Goal: Task Accomplishment & Management: Manage account settings

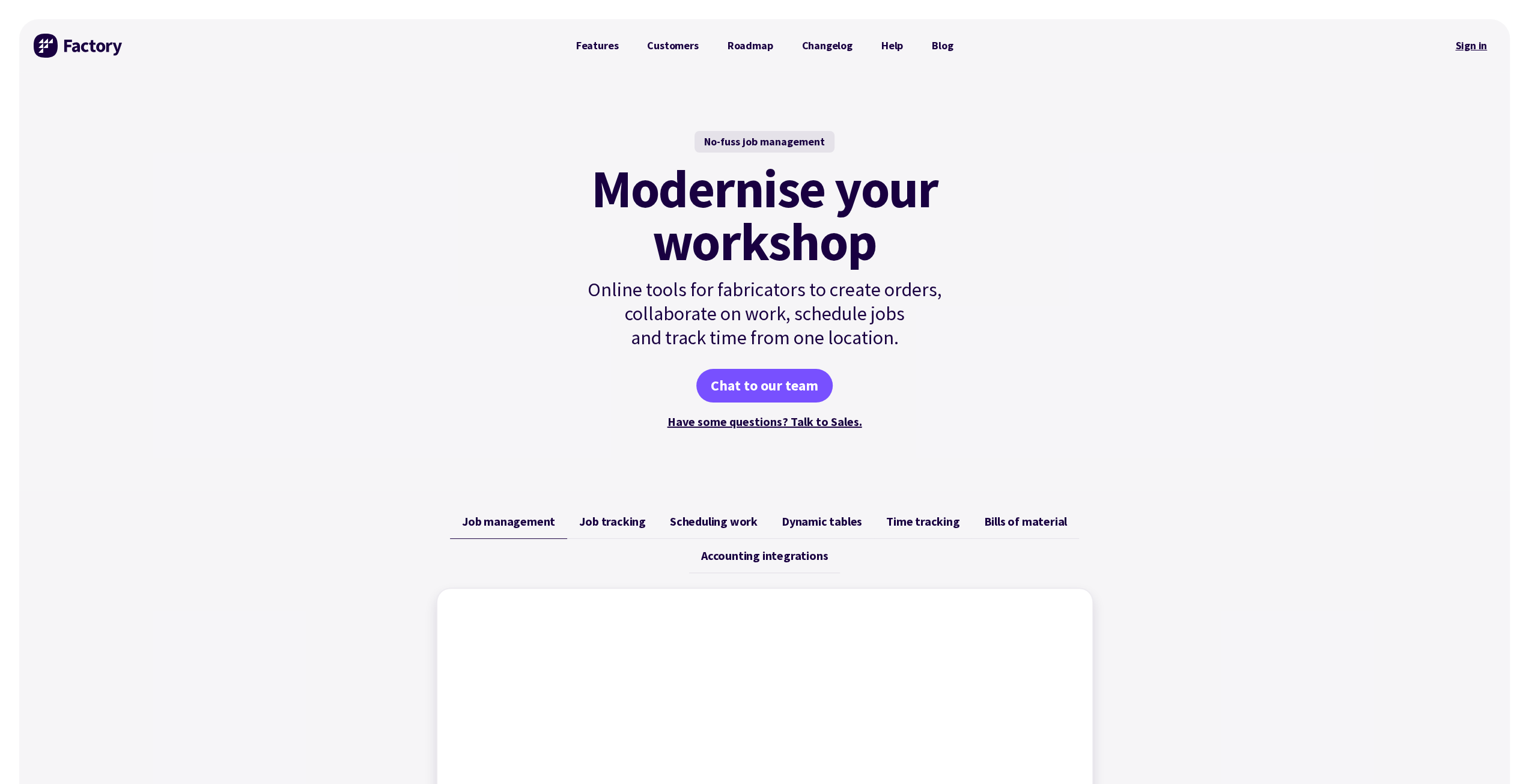
click at [1470, 45] on link "Sign in" at bounding box center [1471, 46] width 48 height 28
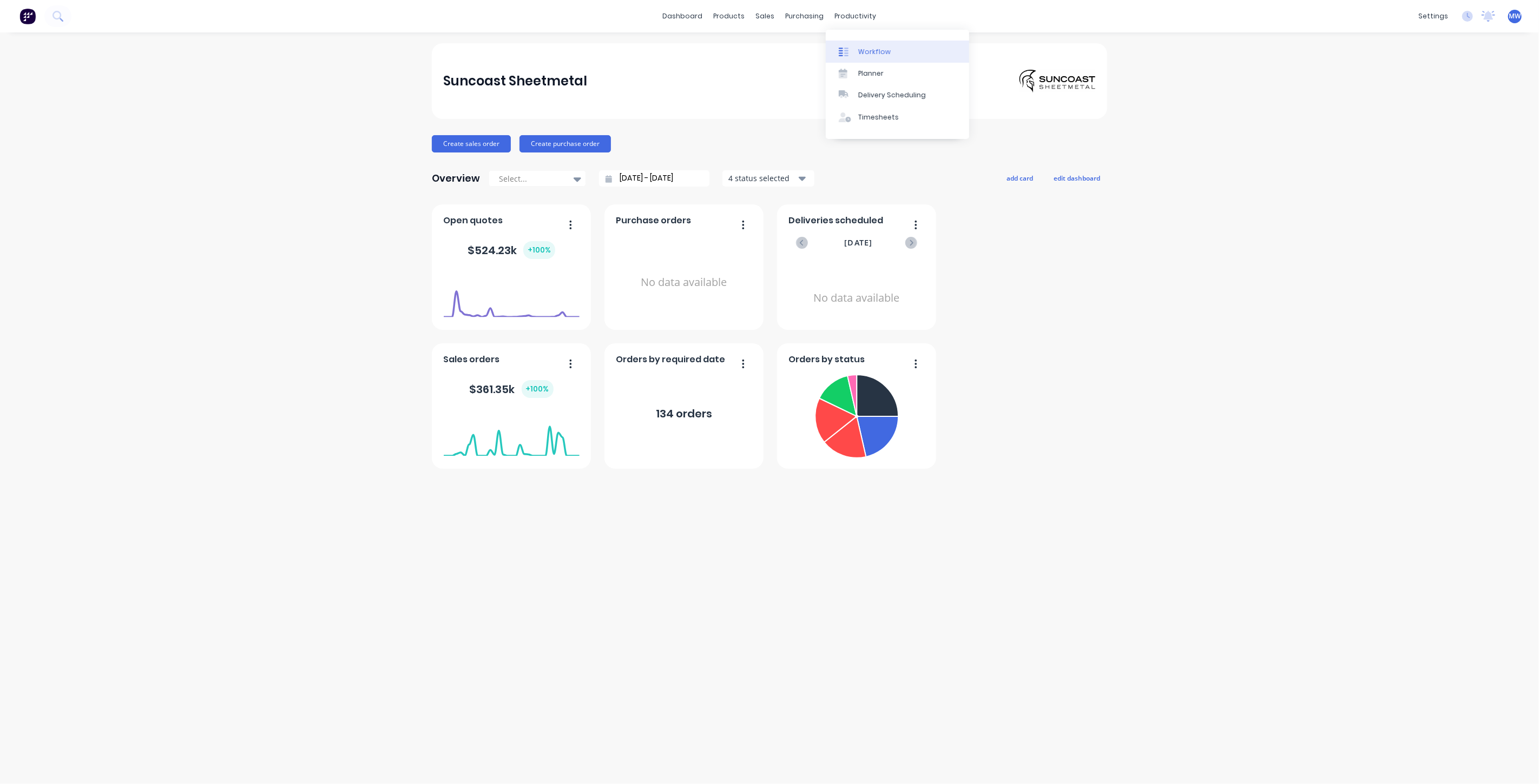
click at [868, 49] on div "Workflow" at bounding box center [875, 52] width 32 height 10
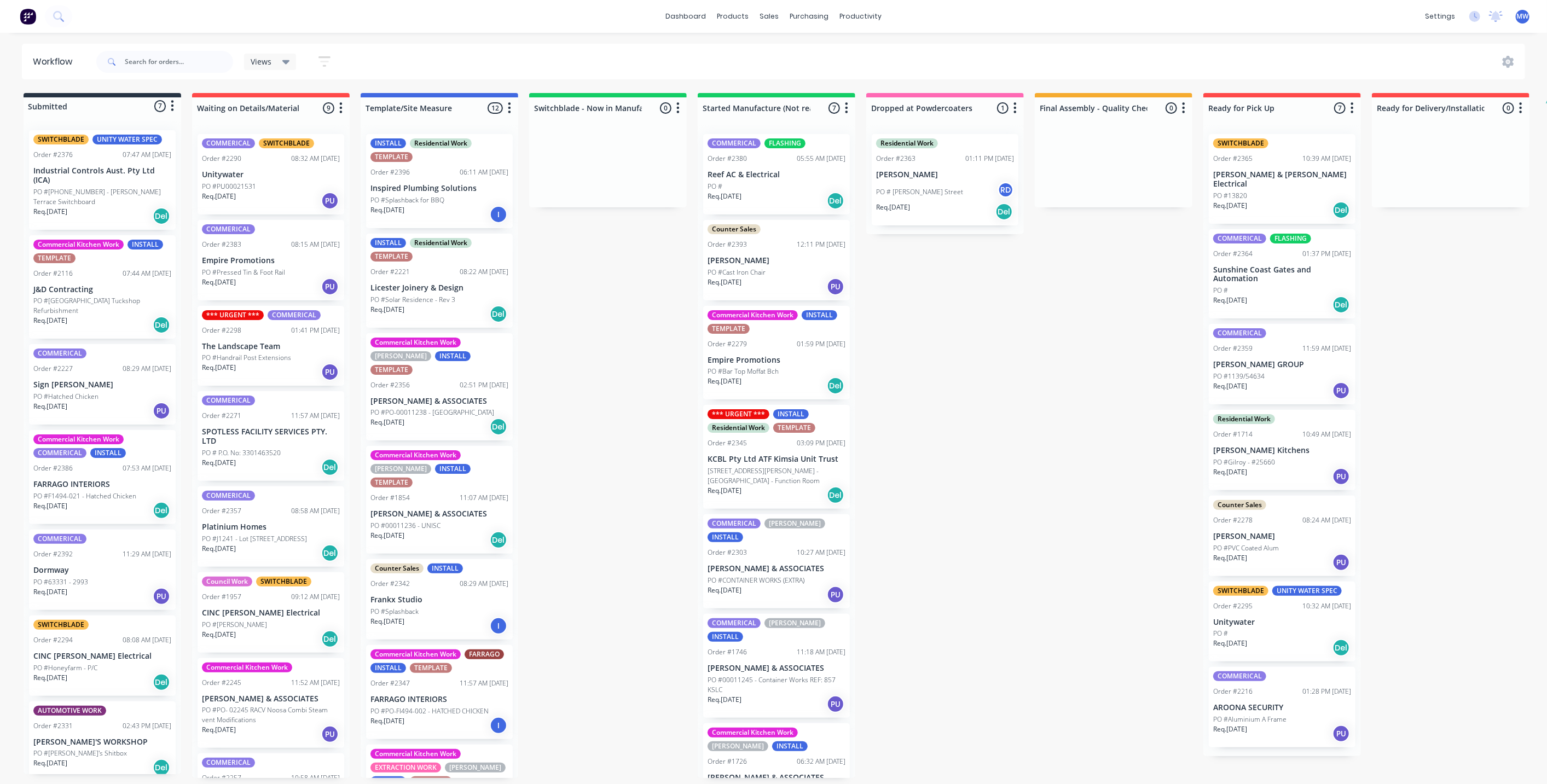
click at [611, 280] on div "Submitted 7 Status colour #273444 hex #273444 Save Cancel Summaries Total order…" at bounding box center [904, 435] width 1825 height 685
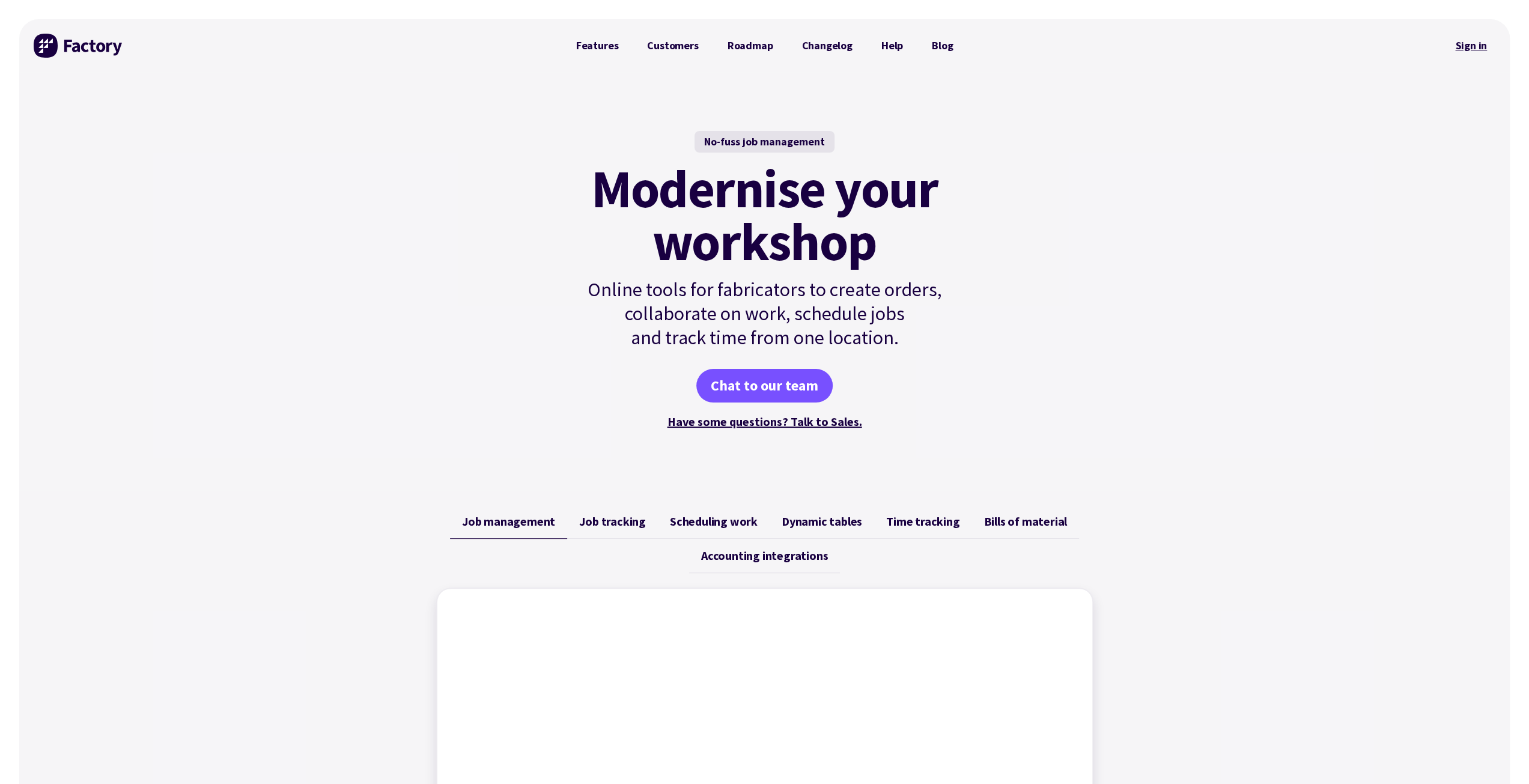
click at [1470, 46] on link "Sign in" at bounding box center [1471, 46] width 48 height 28
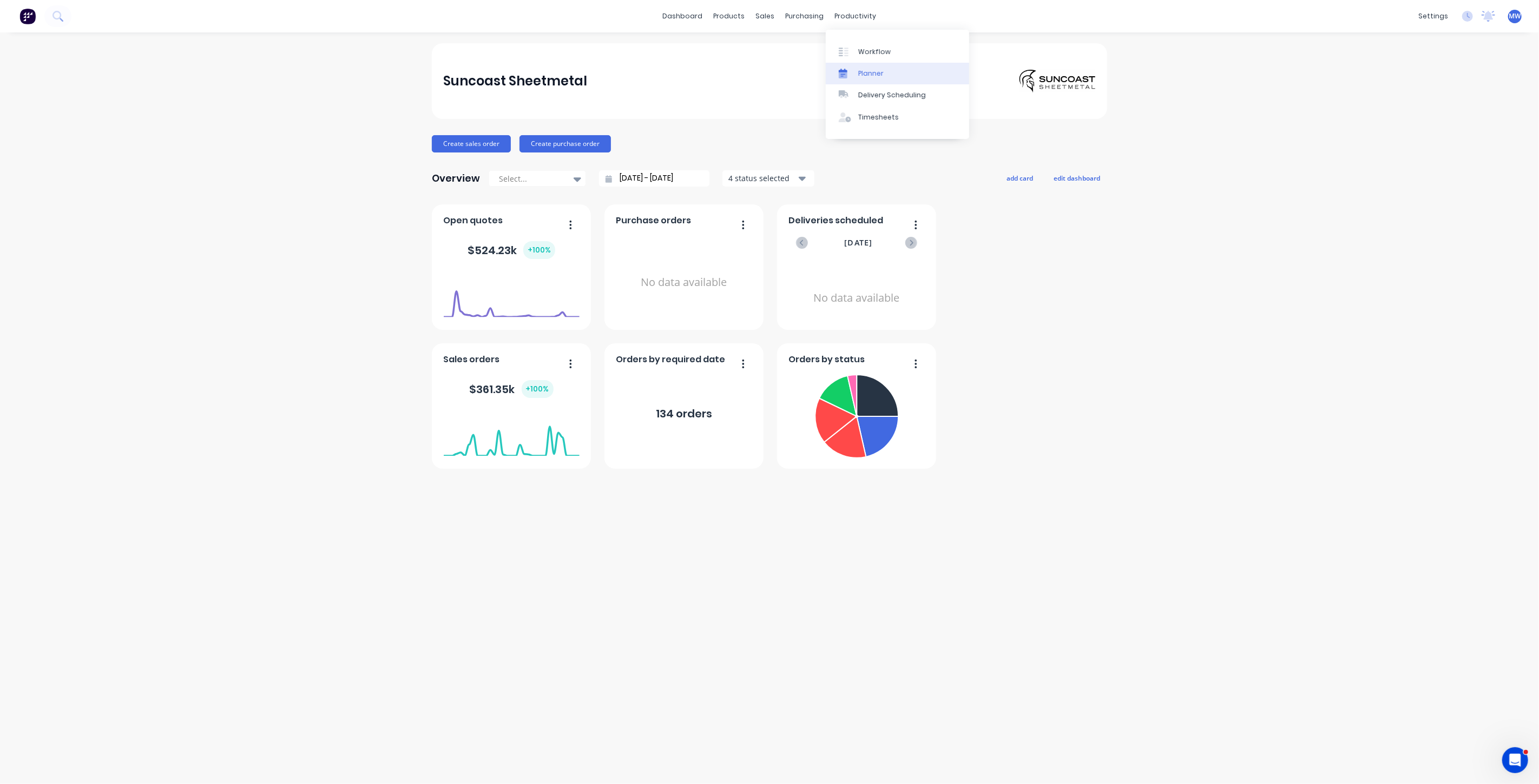
drag, startPoint x: 876, startPoint y: 68, endPoint x: 867, endPoint y: 72, distance: 9.8
click at [877, 67] on link "Planner" at bounding box center [897, 73] width 143 height 21
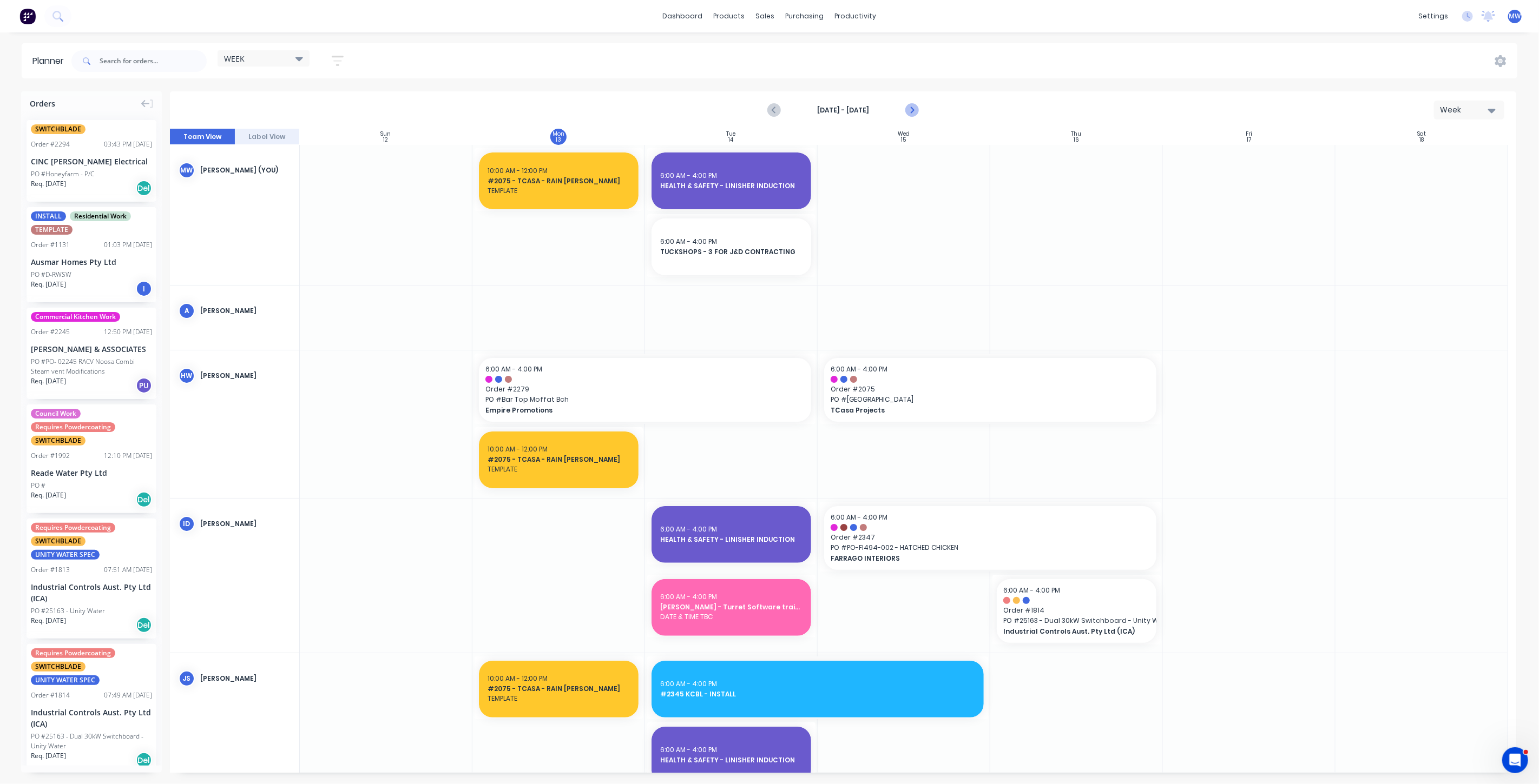
click at [913, 109] on icon "Next page" at bounding box center [912, 110] width 5 height 8
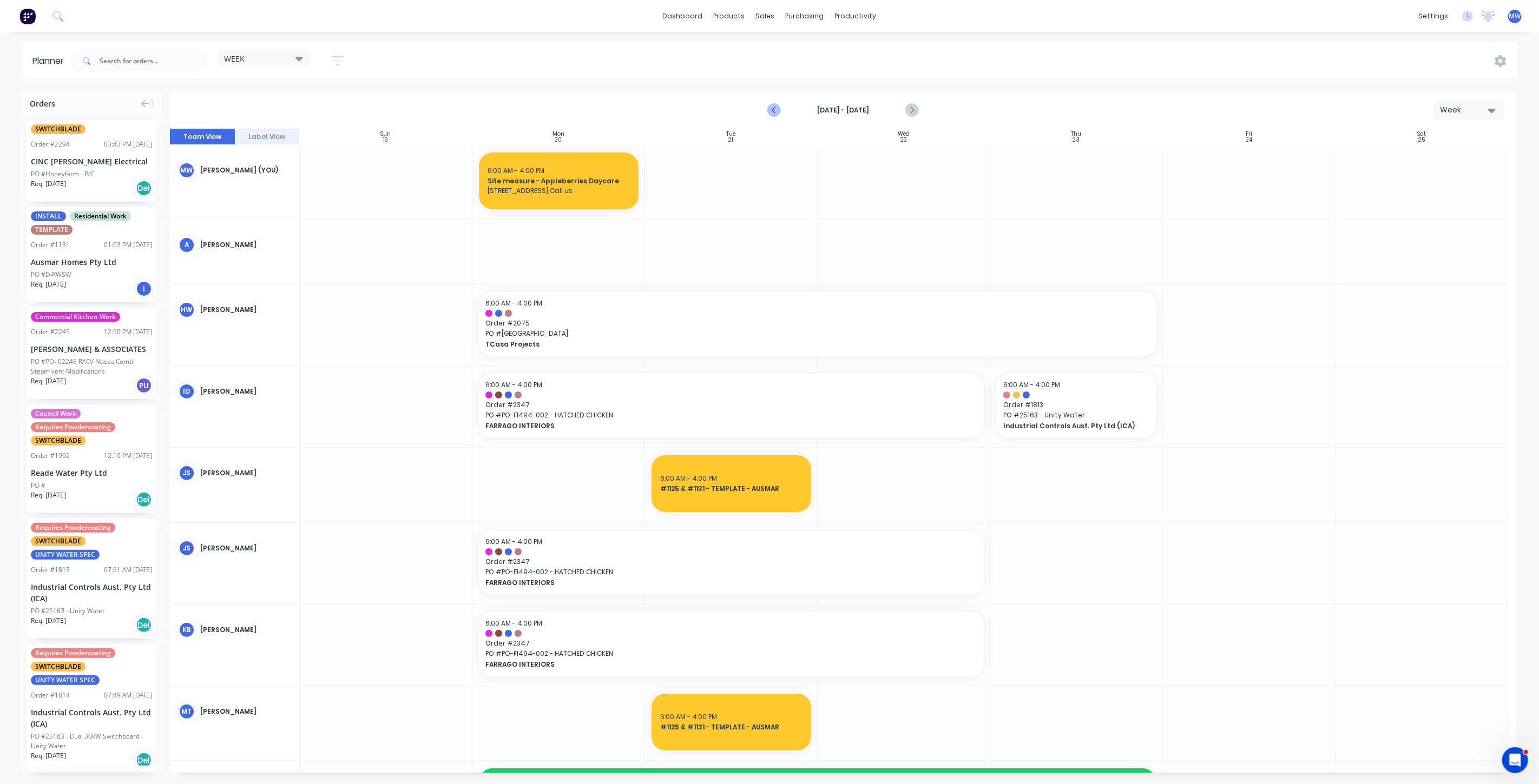
click at [772, 112] on icon "Previous page" at bounding box center [774, 110] width 13 height 13
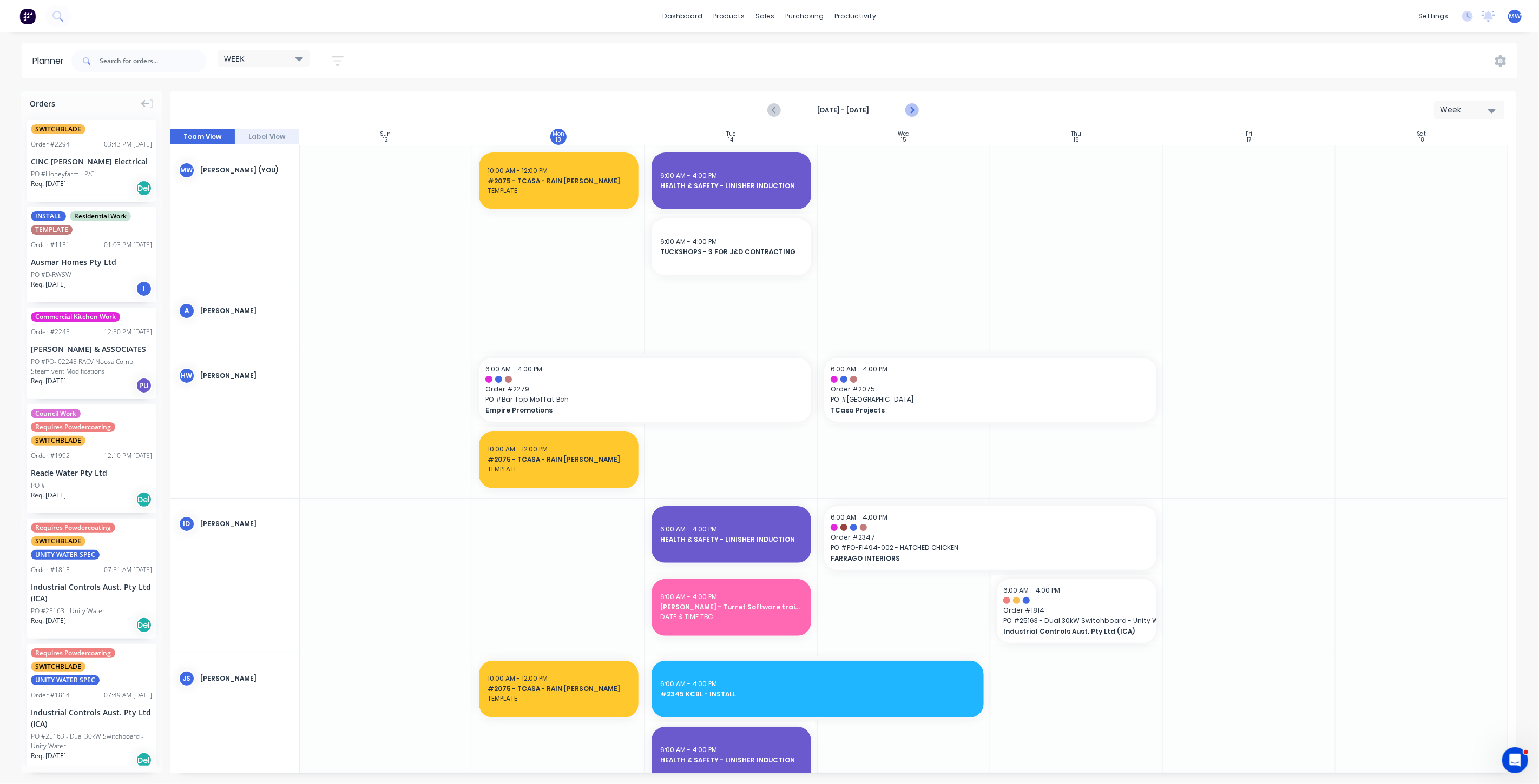
click at [915, 110] on icon "Next page" at bounding box center [911, 110] width 13 height 13
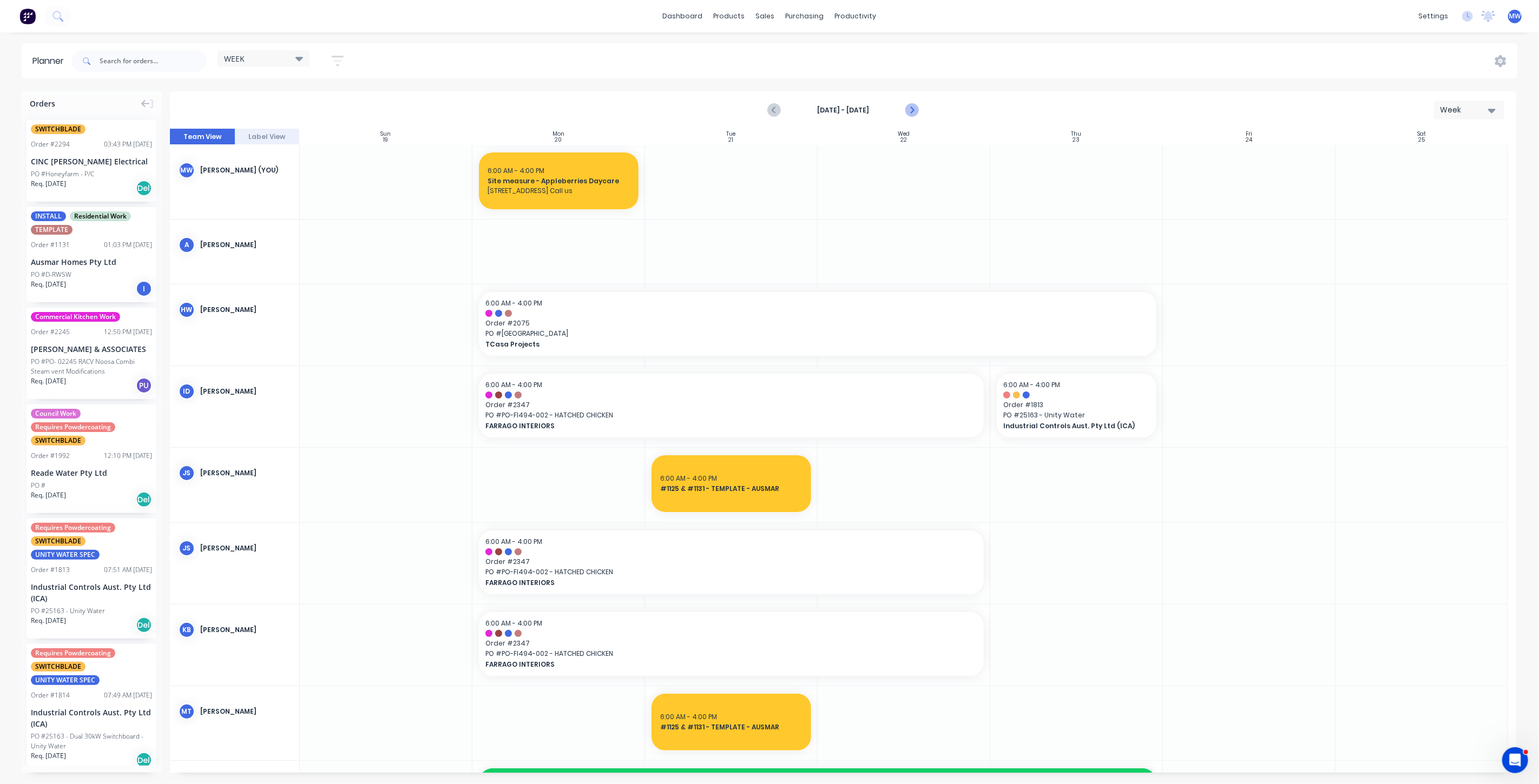
click at [915, 110] on icon "Next page" at bounding box center [911, 110] width 13 height 13
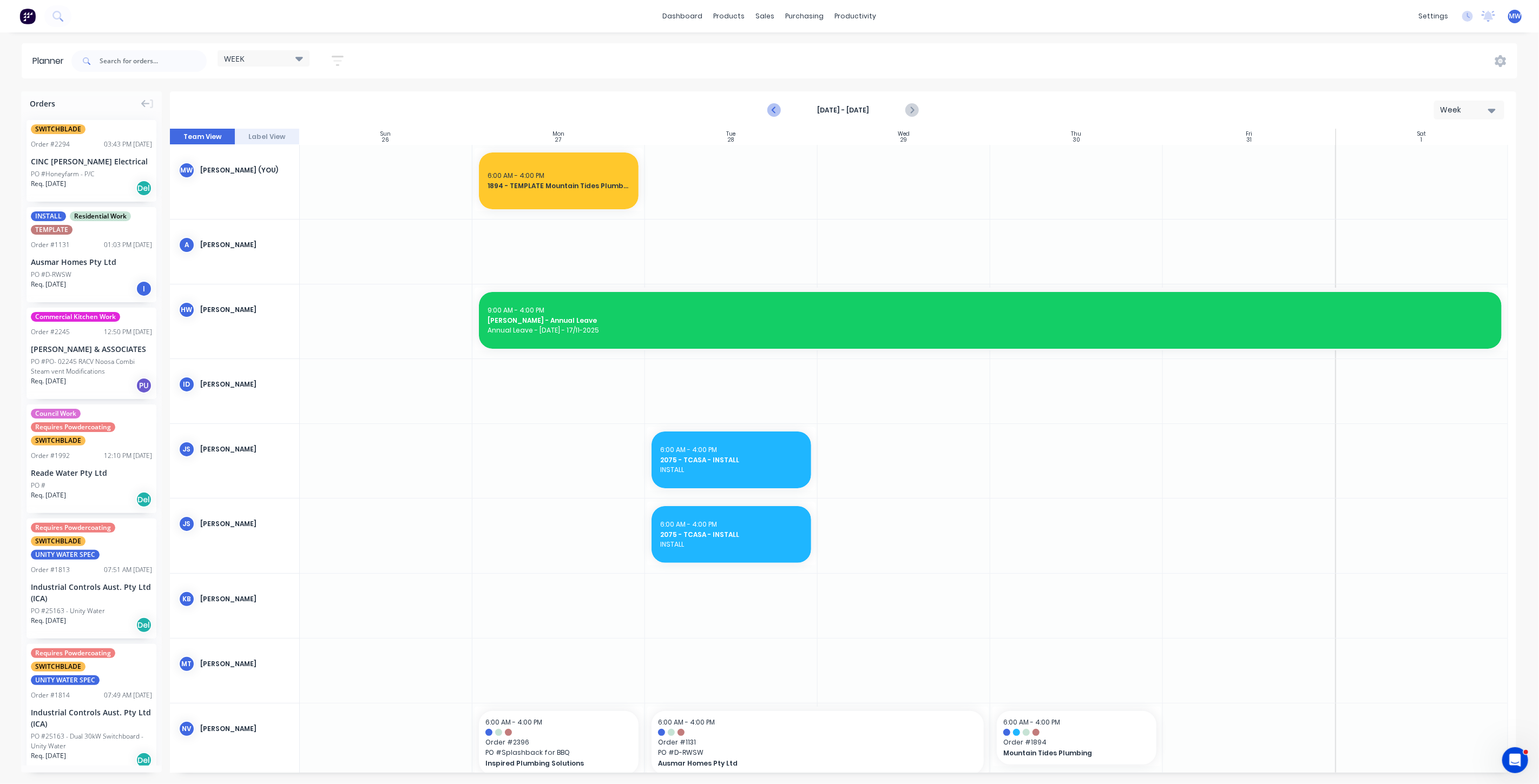
click at [778, 112] on icon "Previous page" at bounding box center [774, 110] width 13 height 13
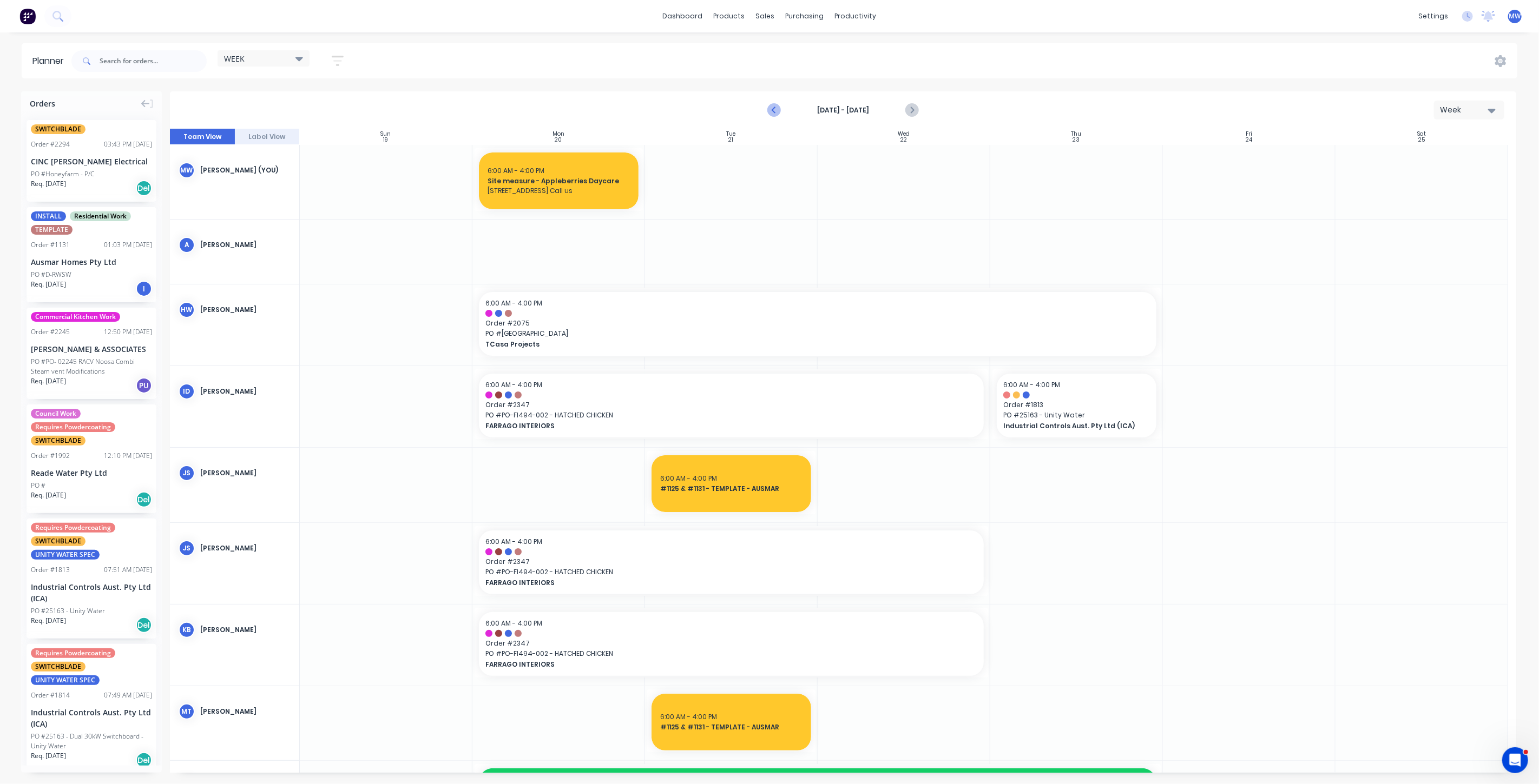
click at [772, 109] on icon "Previous page" at bounding box center [775, 110] width 5 height 8
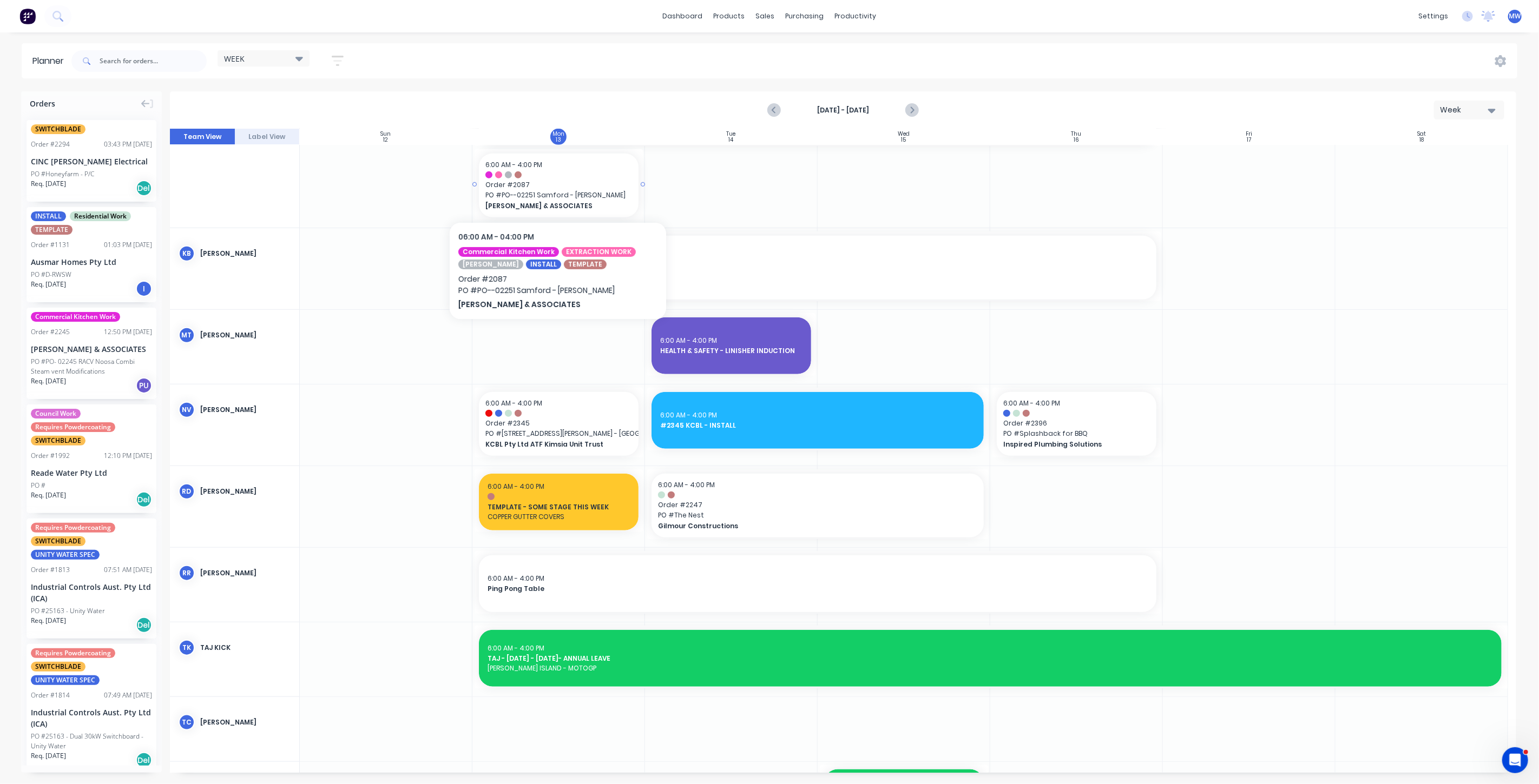
scroll to position [841, 0]
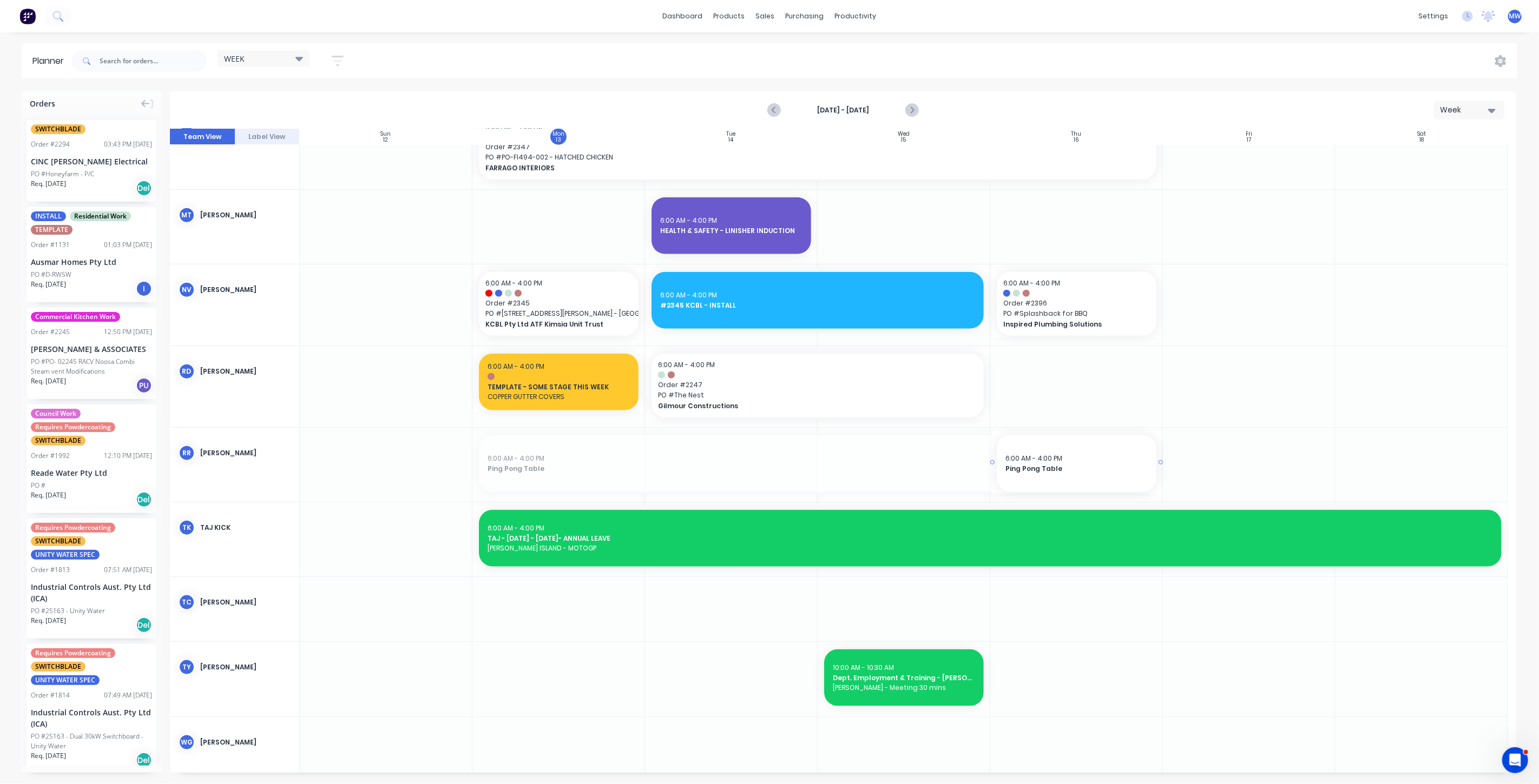
drag, startPoint x: 474, startPoint y: 460, endPoint x: 1047, endPoint y: 471, distance: 573.1
click at [119, 61] on input "text" at bounding box center [153, 61] width 107 height 21
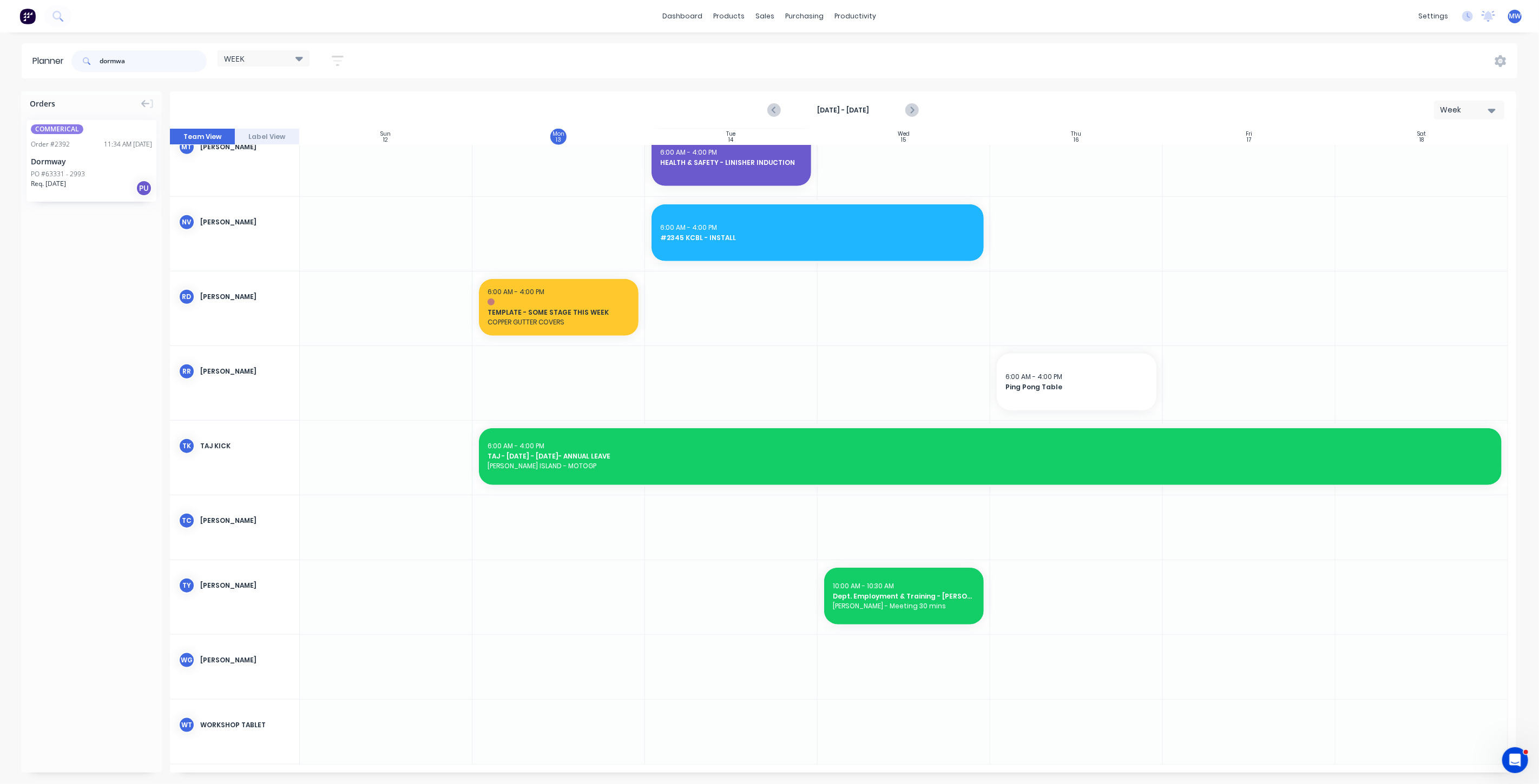
scroll to position [720, 0]
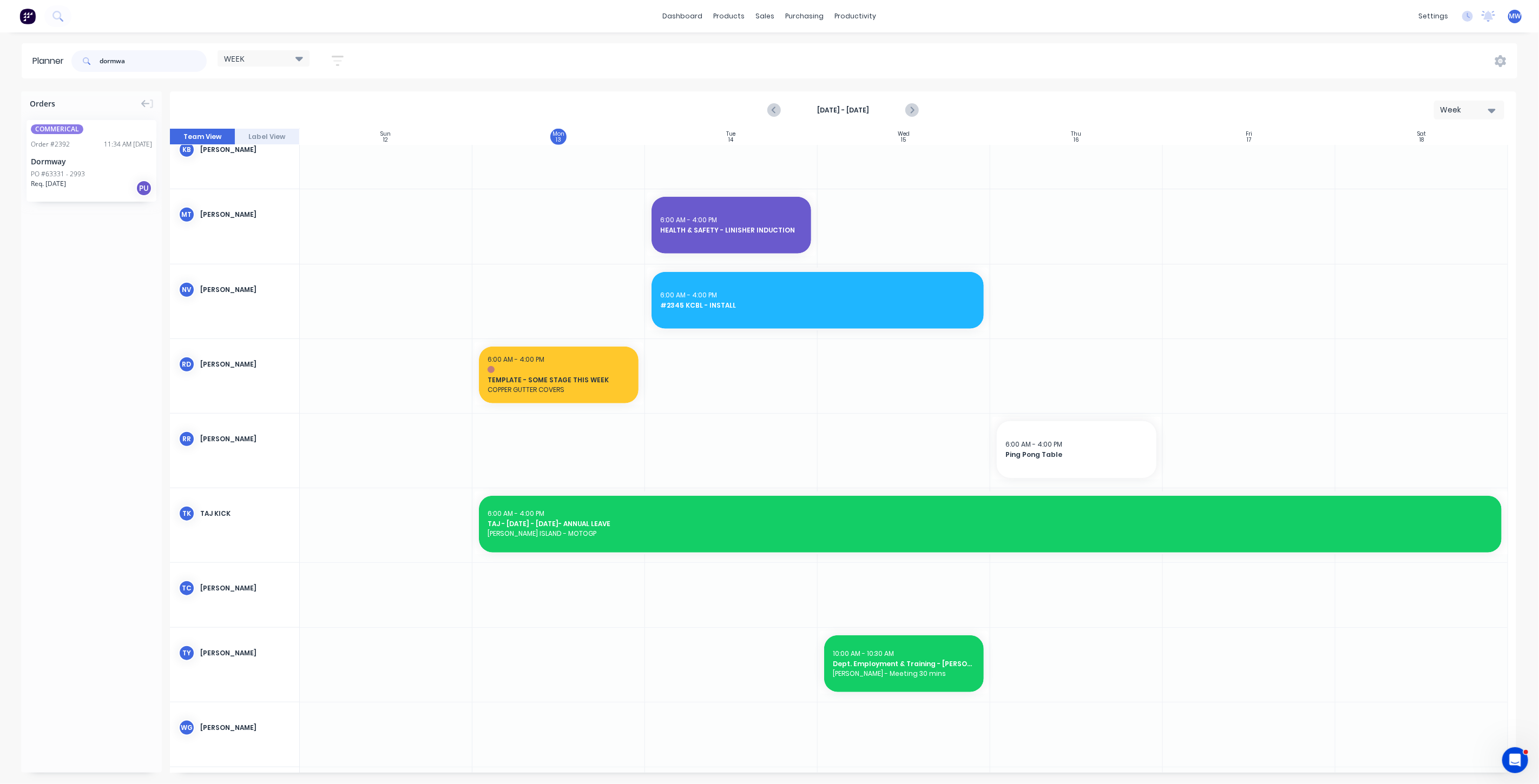
type input "dormwa"
drag, startPoint x: 85, startPoint y: 173, endPoint x: 575, endPoint y: 442, distance: 559.0
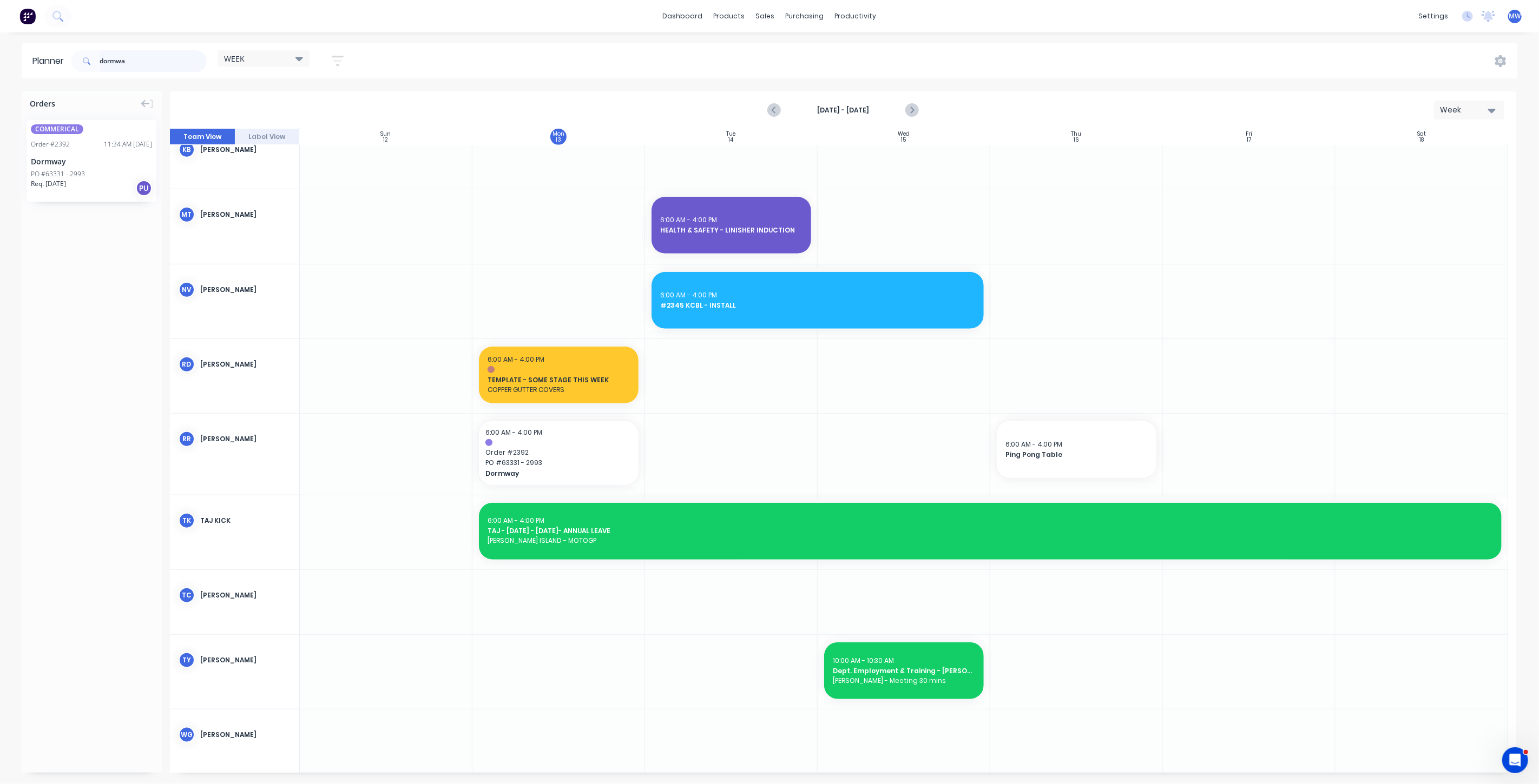
click at [48, 72] on header "Planner dormwa WEEK Save new view None edit WEEK (Default) edit Rex edit SCSM -…" at bounding box center [770, 60] width 1496 height 35
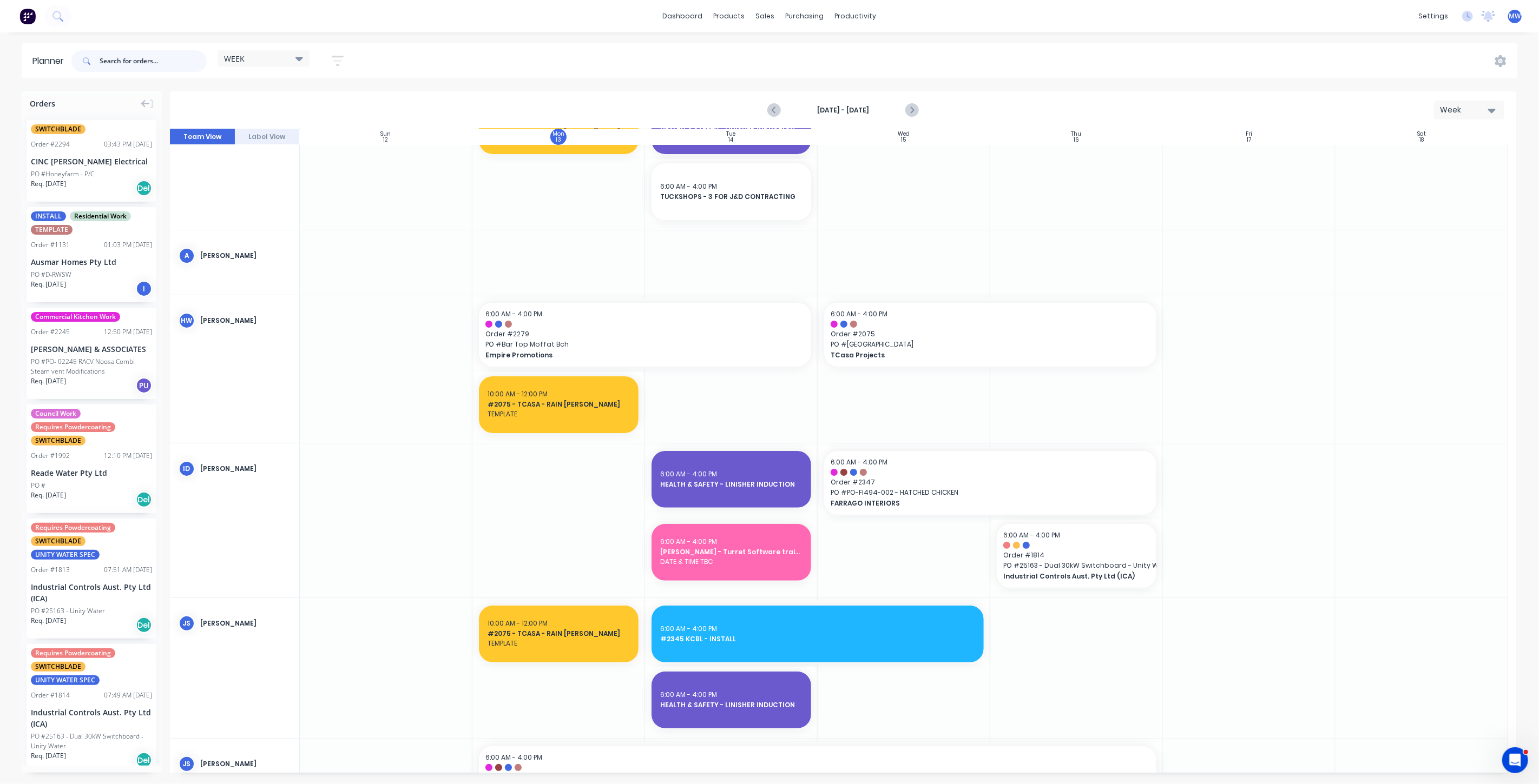
scroll to position [0, 0]
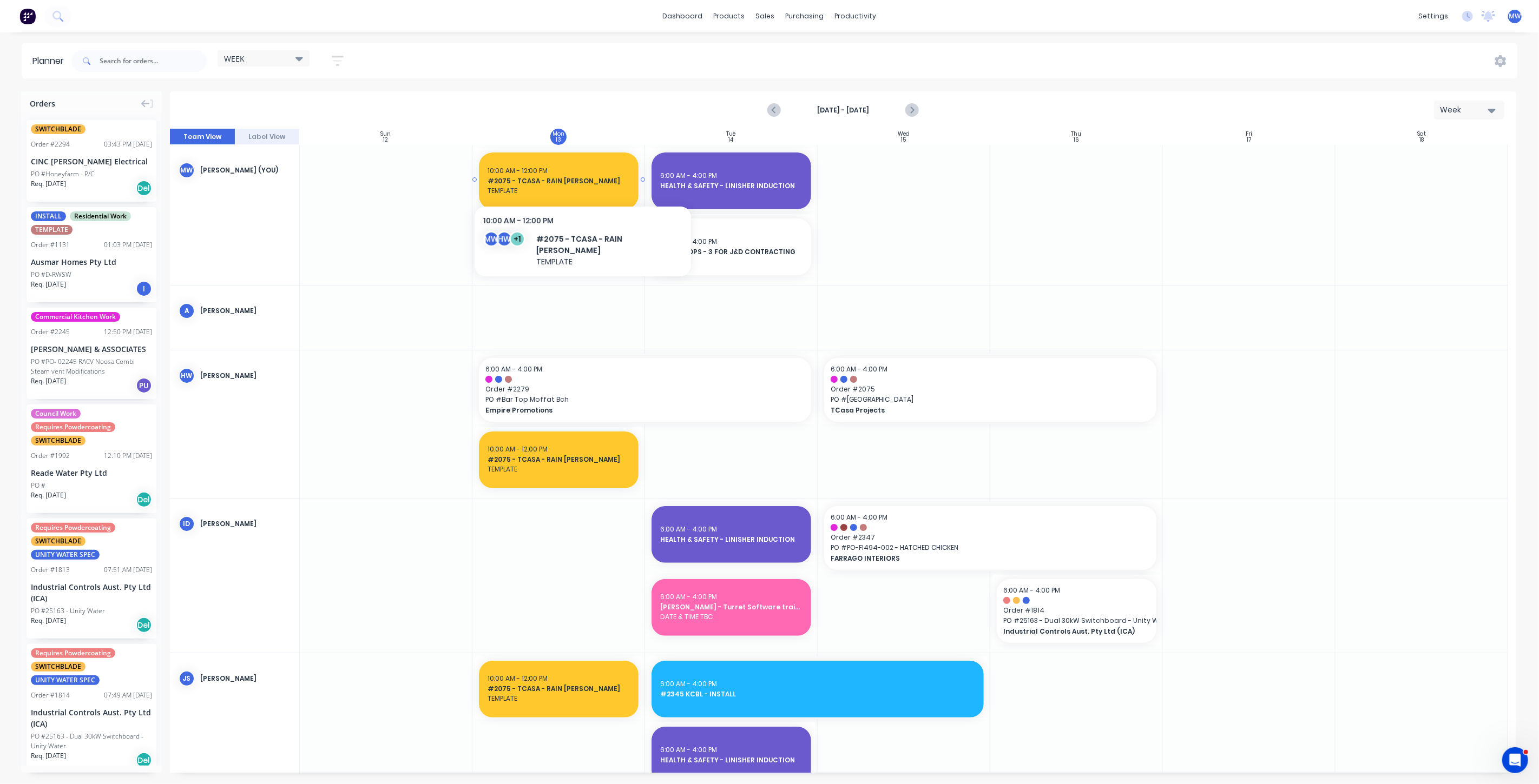
click at [567, 182] on span "#2075 - TCASA - RAIN FORREST" at bounding box center [559, 181] width 142 height 10
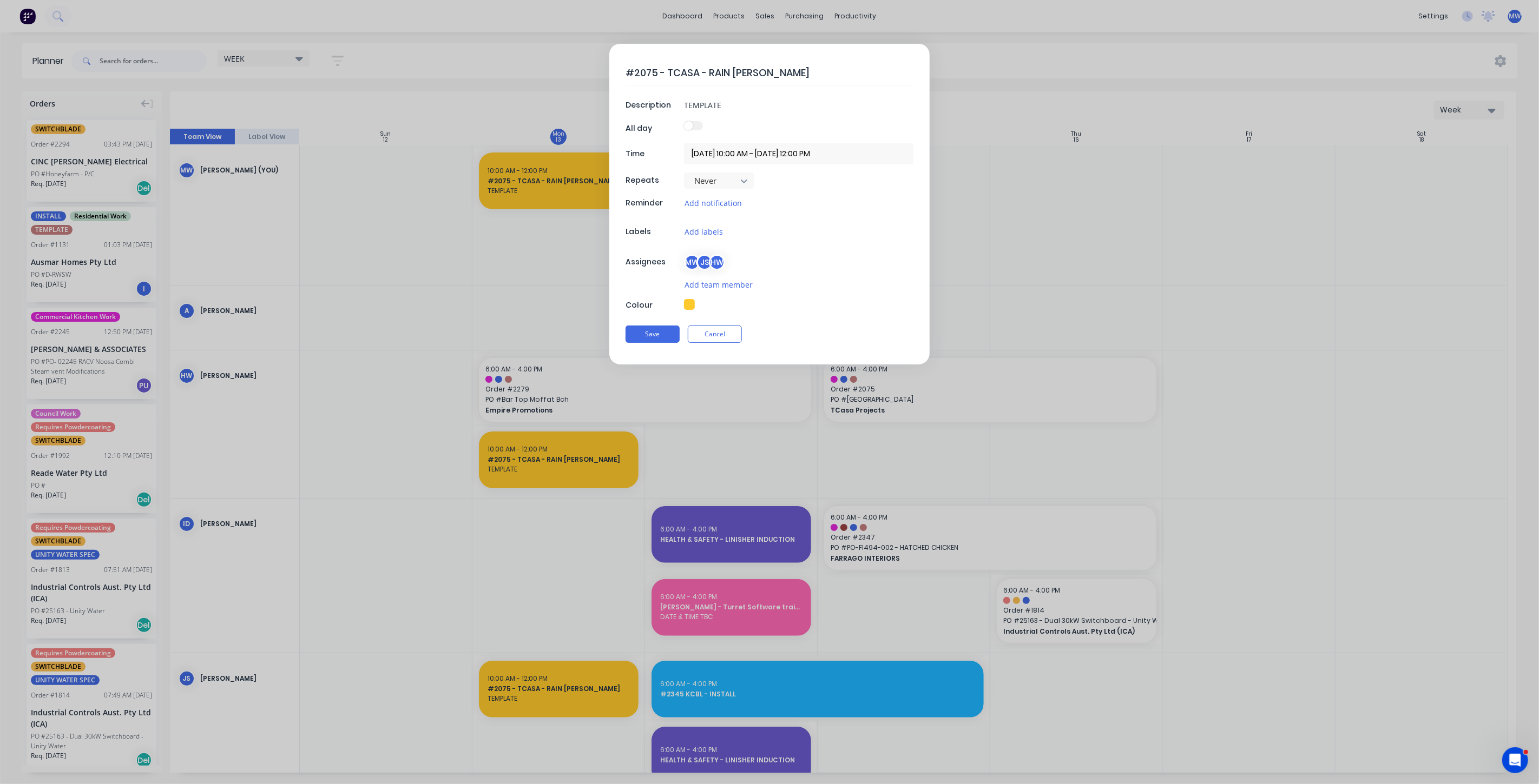
type textarea "x"
click at [704, 332] on button "Cancel" at bounding box center [715, 334] width 54 height 17
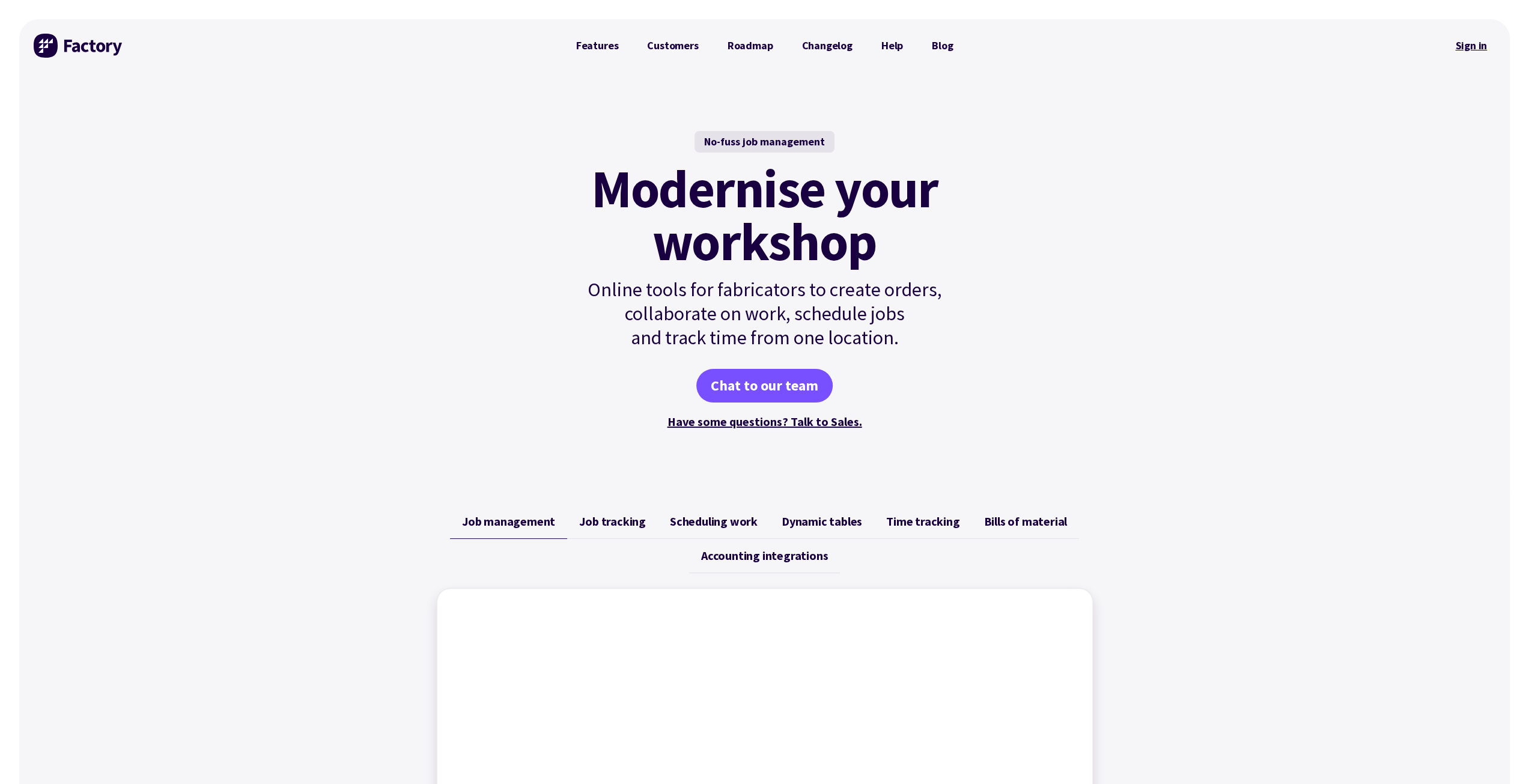
click at [1457, 44] on link "Sign in" at bounding box center [1471, 46] width 48 height 28
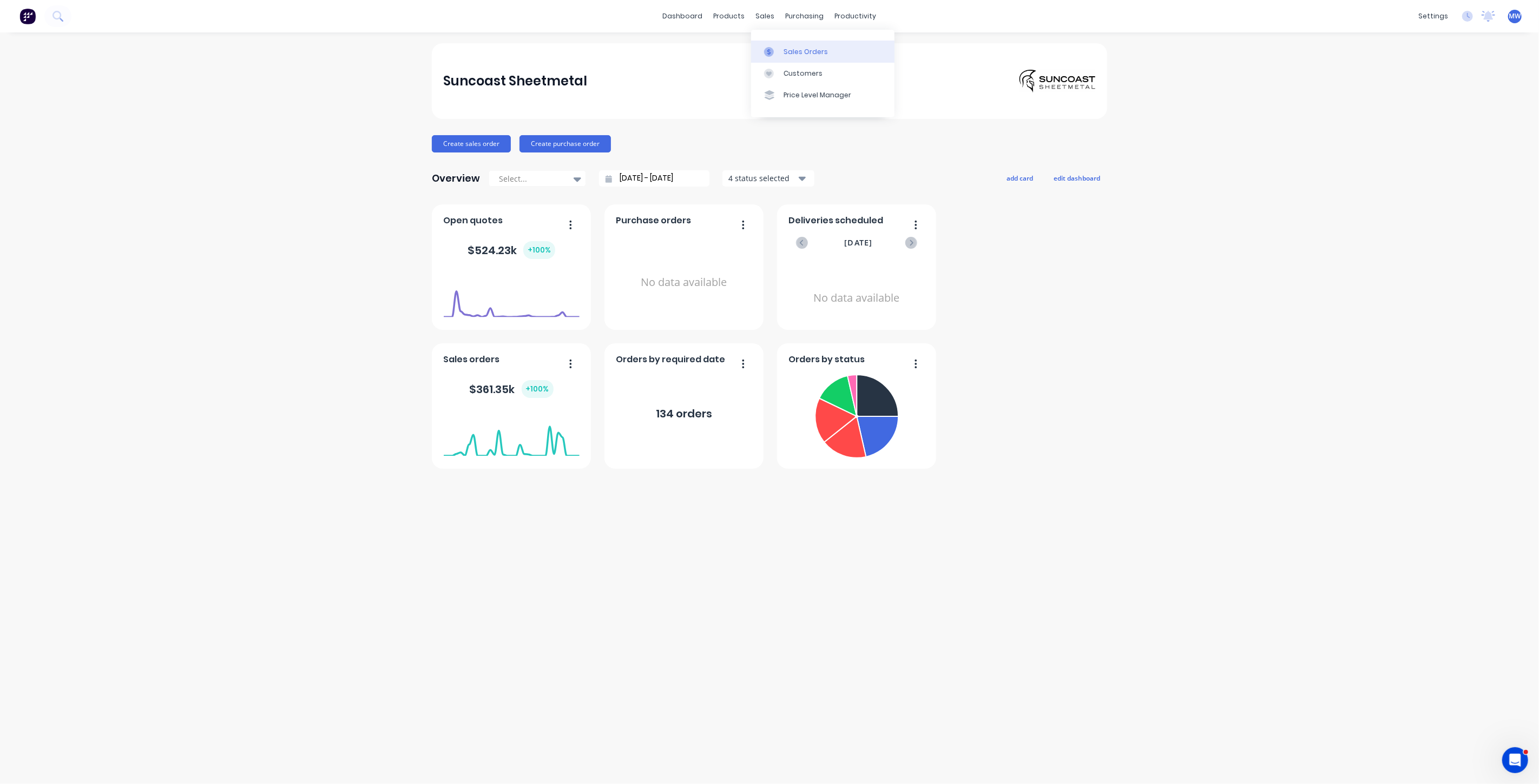
click at [786, 50] on div "Sales Orders" at bounding box center [806, 52] width 44 height 10
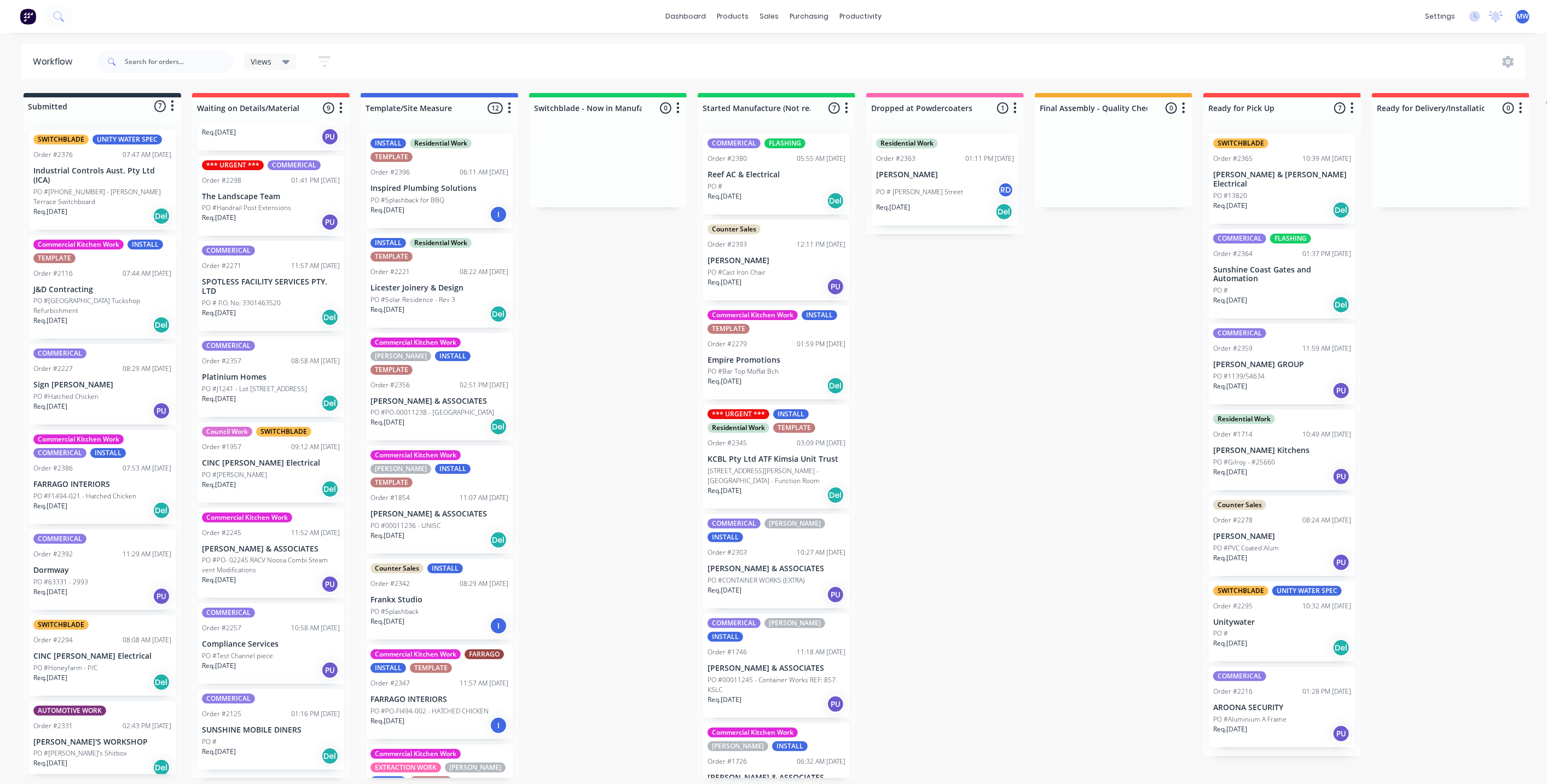
click at [770, 184] on div "PO #" at bounding box center [776, 187] width 138 height 10
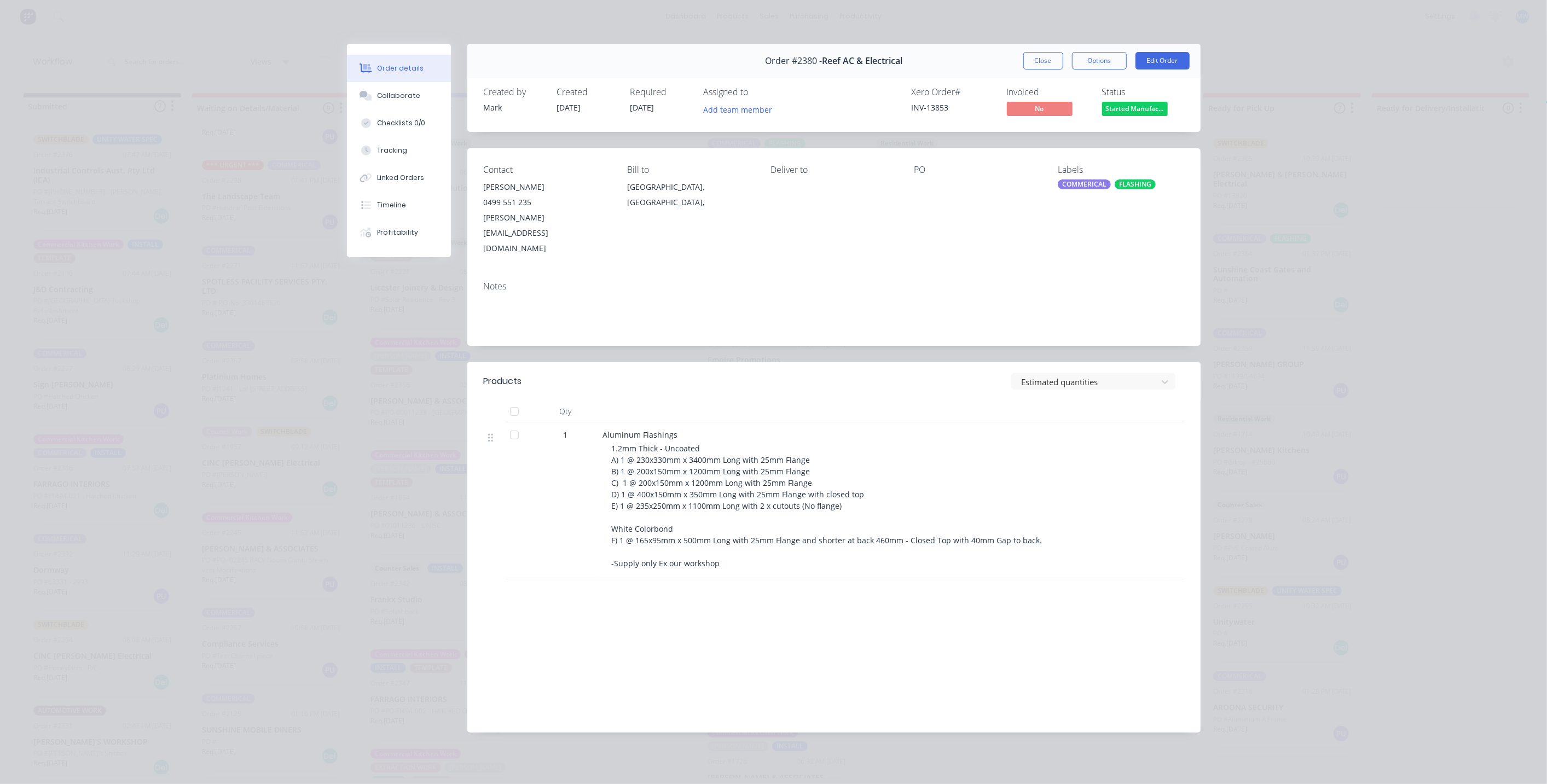
click at [1035, 62] on button "Close" at bounding box center [1043, 60] width 40 height 18
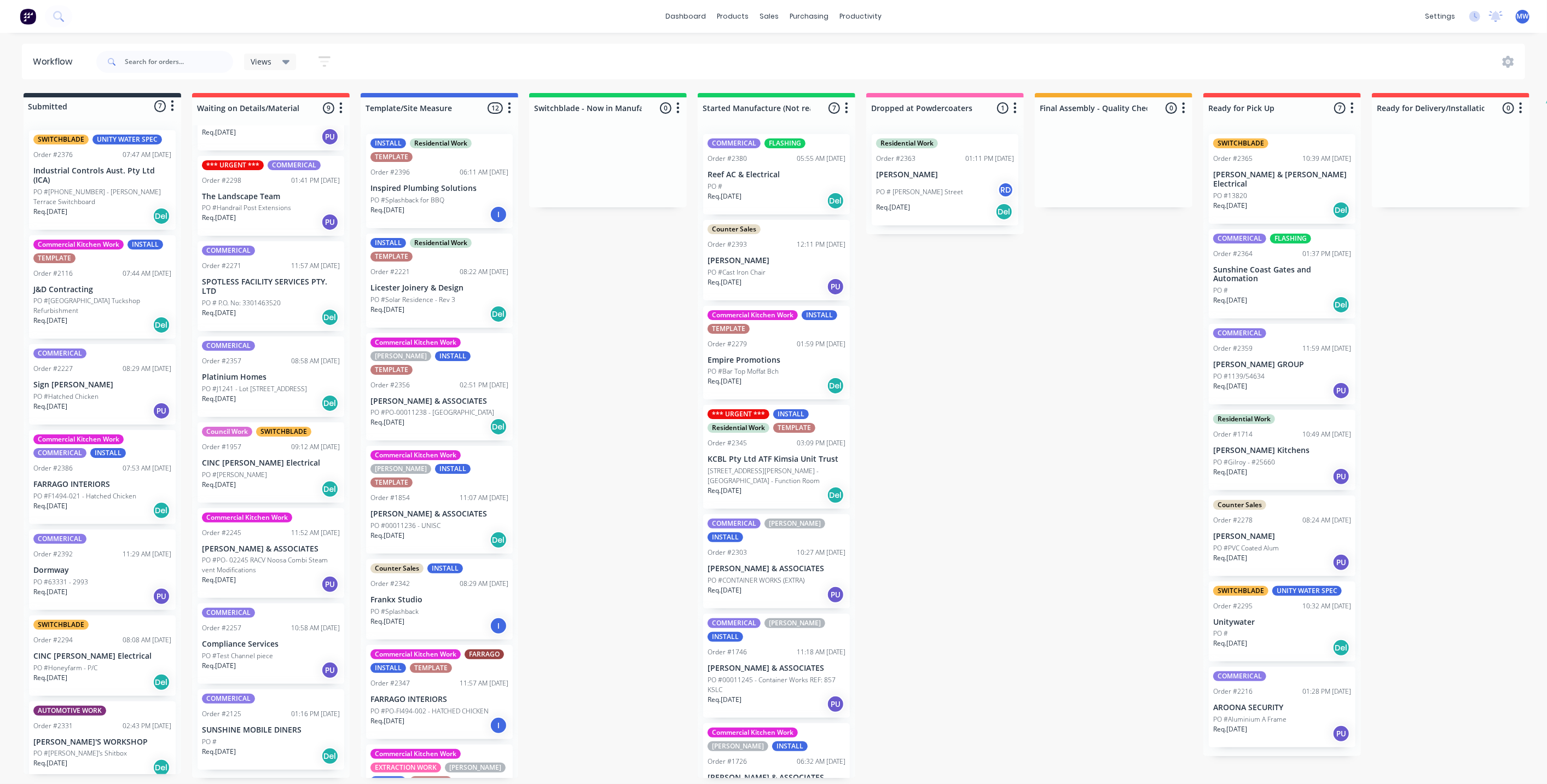
click at [930, 444] on div "Submitted 7 Status colour #273444 hex #273444 Save Cancel Summaries Total order…" at bounding box center [904, 435] width 1825 height 685
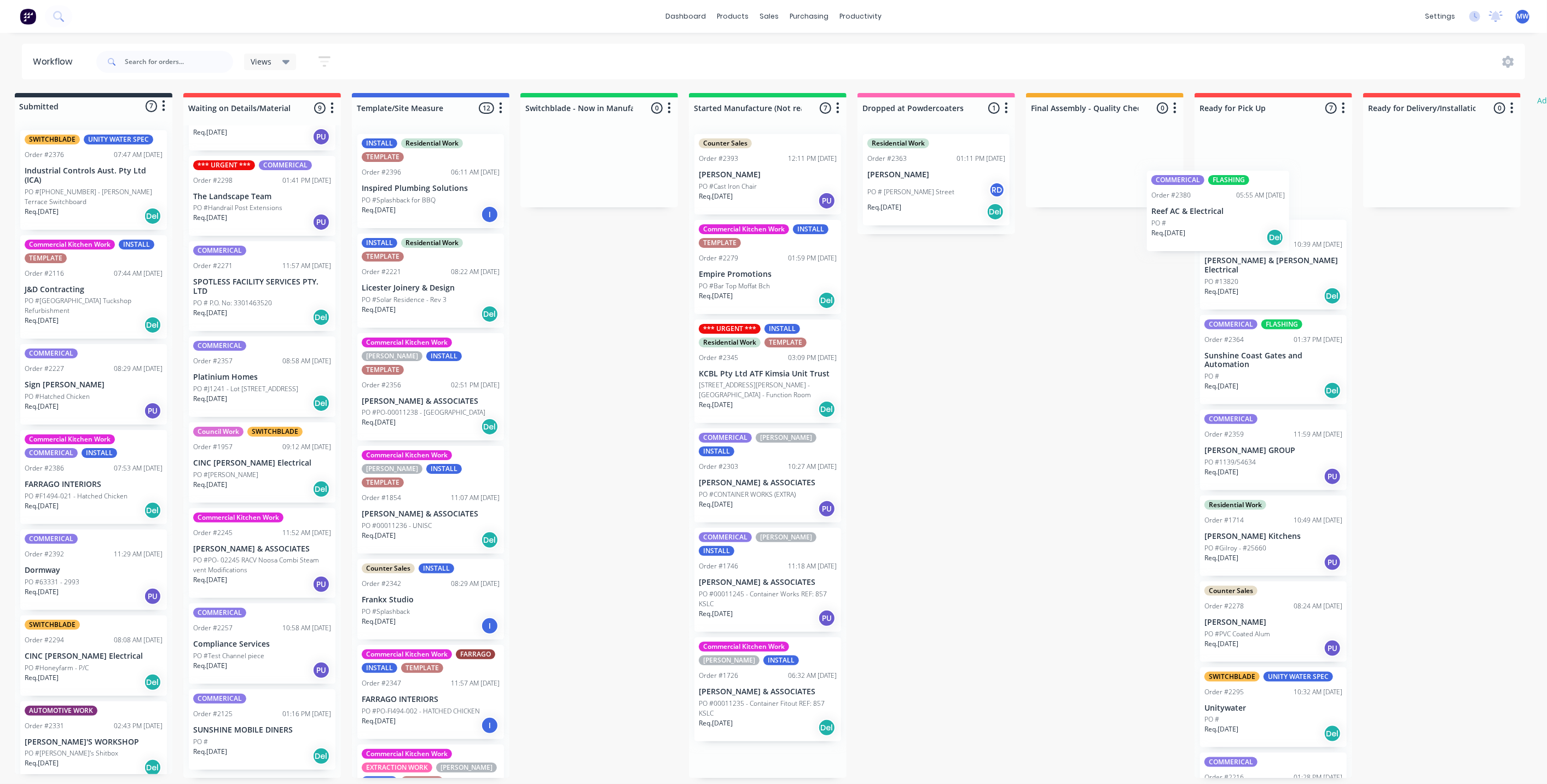
drag, startPoint x: 773, startPoint y: 184, endPoint x: 1222, endPoint y: 221, distance: 450.5
click at [1222, 221] on div "Submitted 7 Status colour #273444 hex #273444 Save Cancel Summaries Total order…" at bounding box center [895, 435] width 1825 height 685
click at [1115, 332] on div "Submitted 7 Status colour #273444 hex #273444 Save Cancel Summaries Total order…" at bounding box center [895, 435] width 1825 height 685
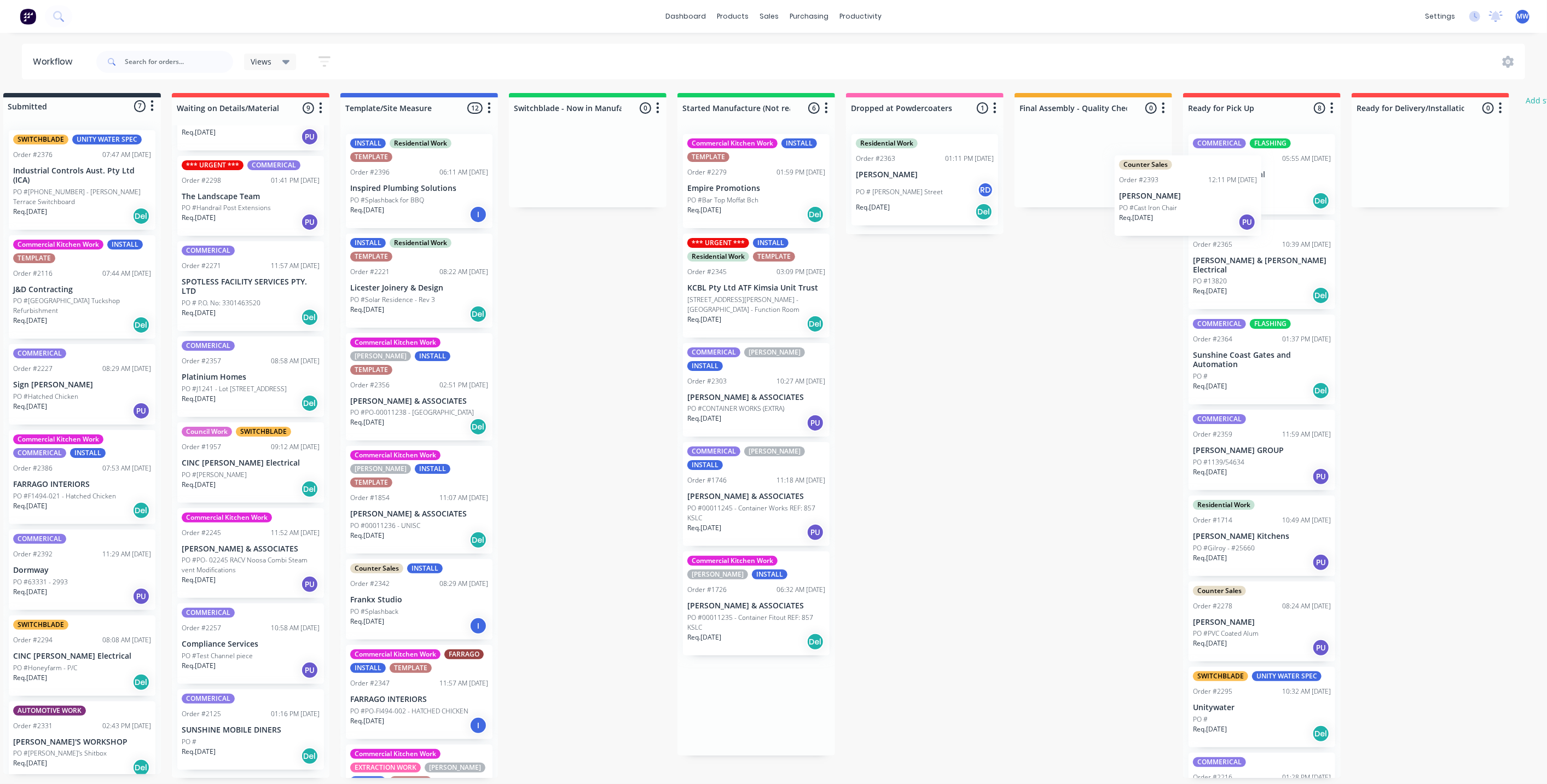
drag, startPoint x: 750, startPoint y: 174, endPoint x: 1220, endPoint y: 193, distance: 470.4
click at [1220, 193] on div "Submitted 7 Status colour #273444 hex #273444 Save Cancel Summaries Total order…" at bounding box center [884, 435] width 1825 height 685
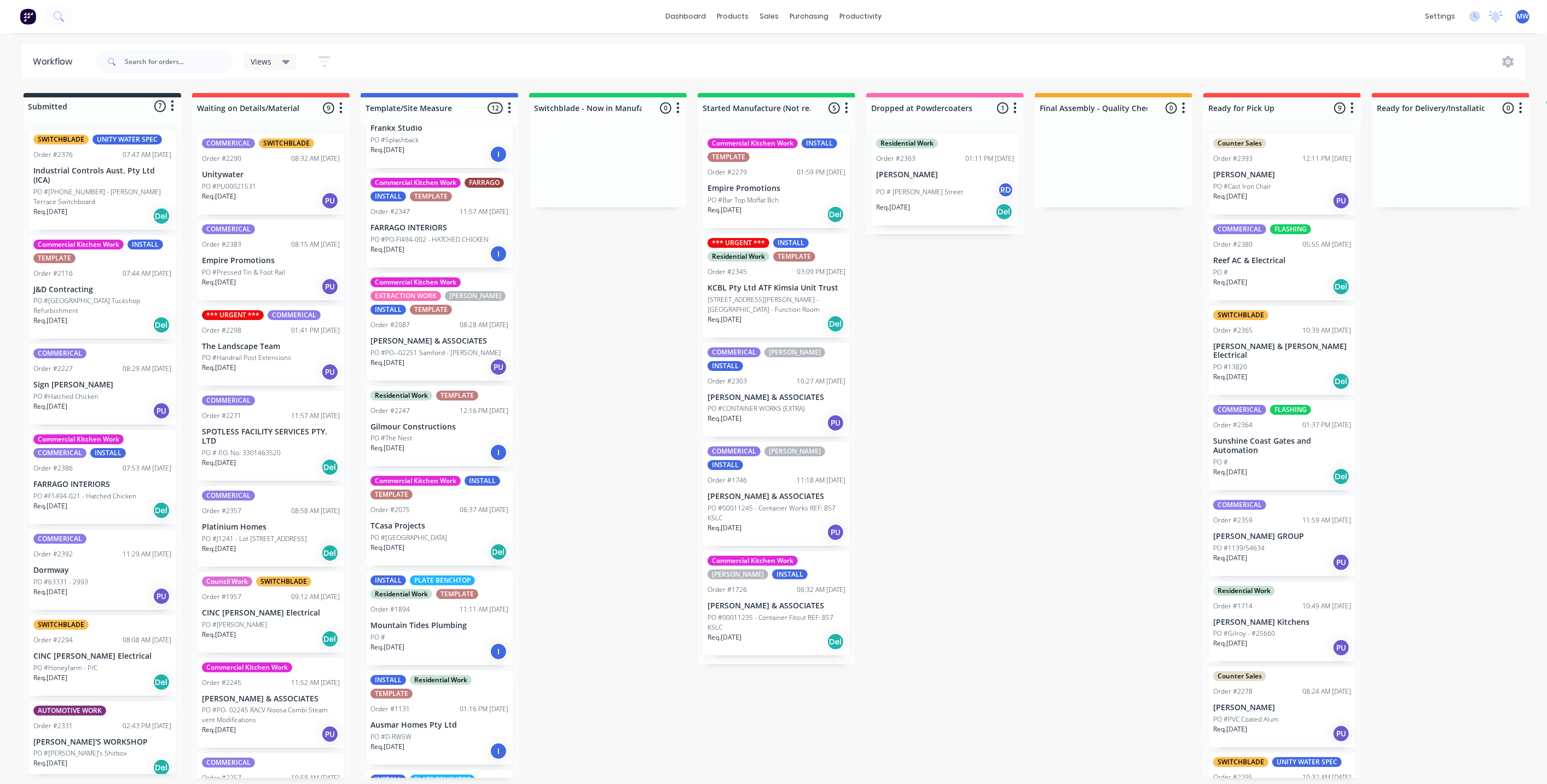
scroll to position [529, 0]
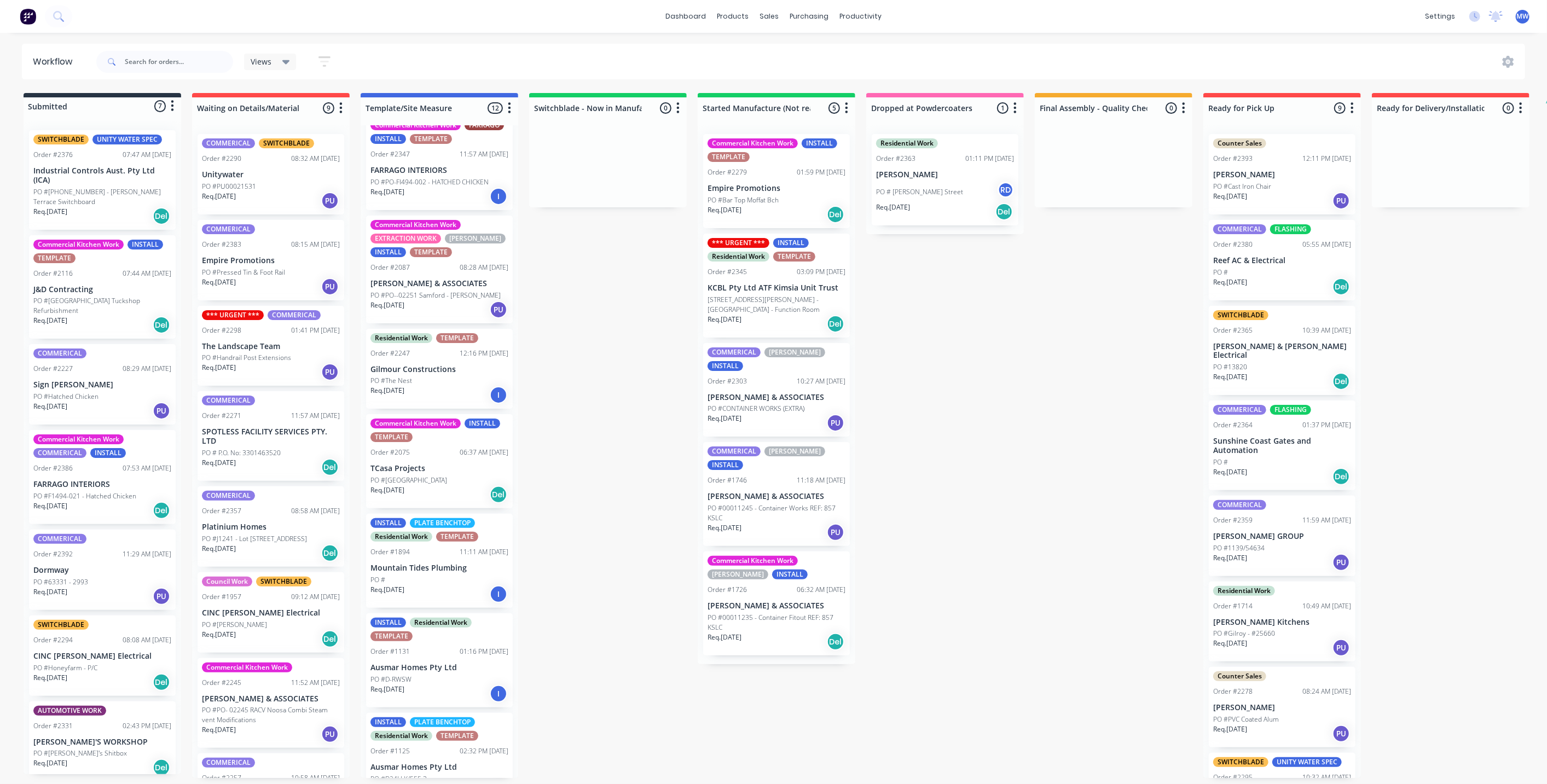
click at [431, 475] on p "PO #Rainforrest Lodge" at bounding box center [408, 480] width 77 height 10
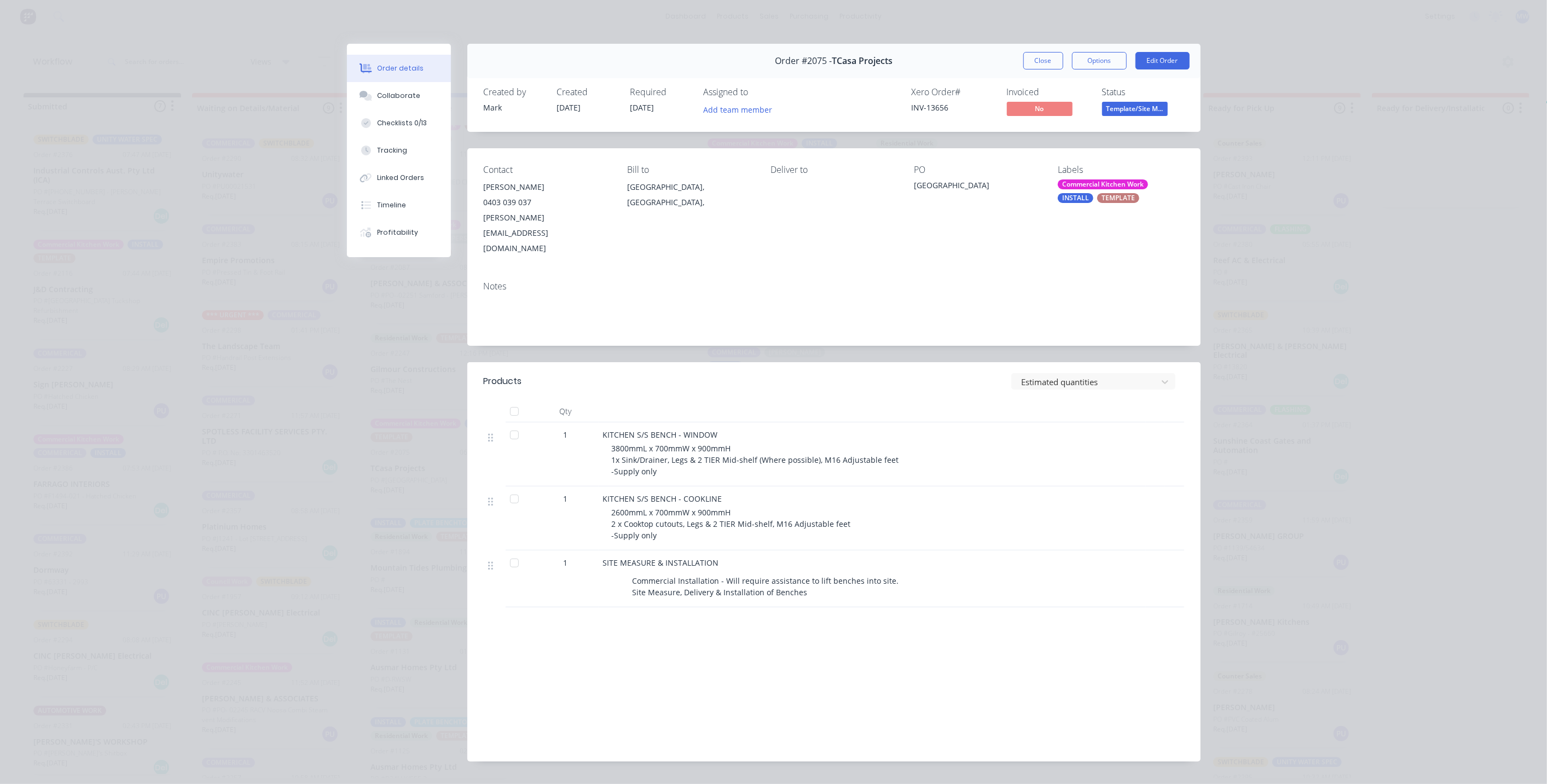
drag, startPoint x: 428, startPoint y: 451, endPoint x: 799, endPoint y: 450, distance: 371.0
click at [796, 446] on div "3800mmL x 700mmW x 900mmH 1x Sink/Drainer, Legs & 2 TIER Mid-shelf (Where possi…" at bounding box center [876, 460] width 530 height 34
click at [402, 108] on button "Collaborate" at bounding box center [399, 95] width 104 height 27
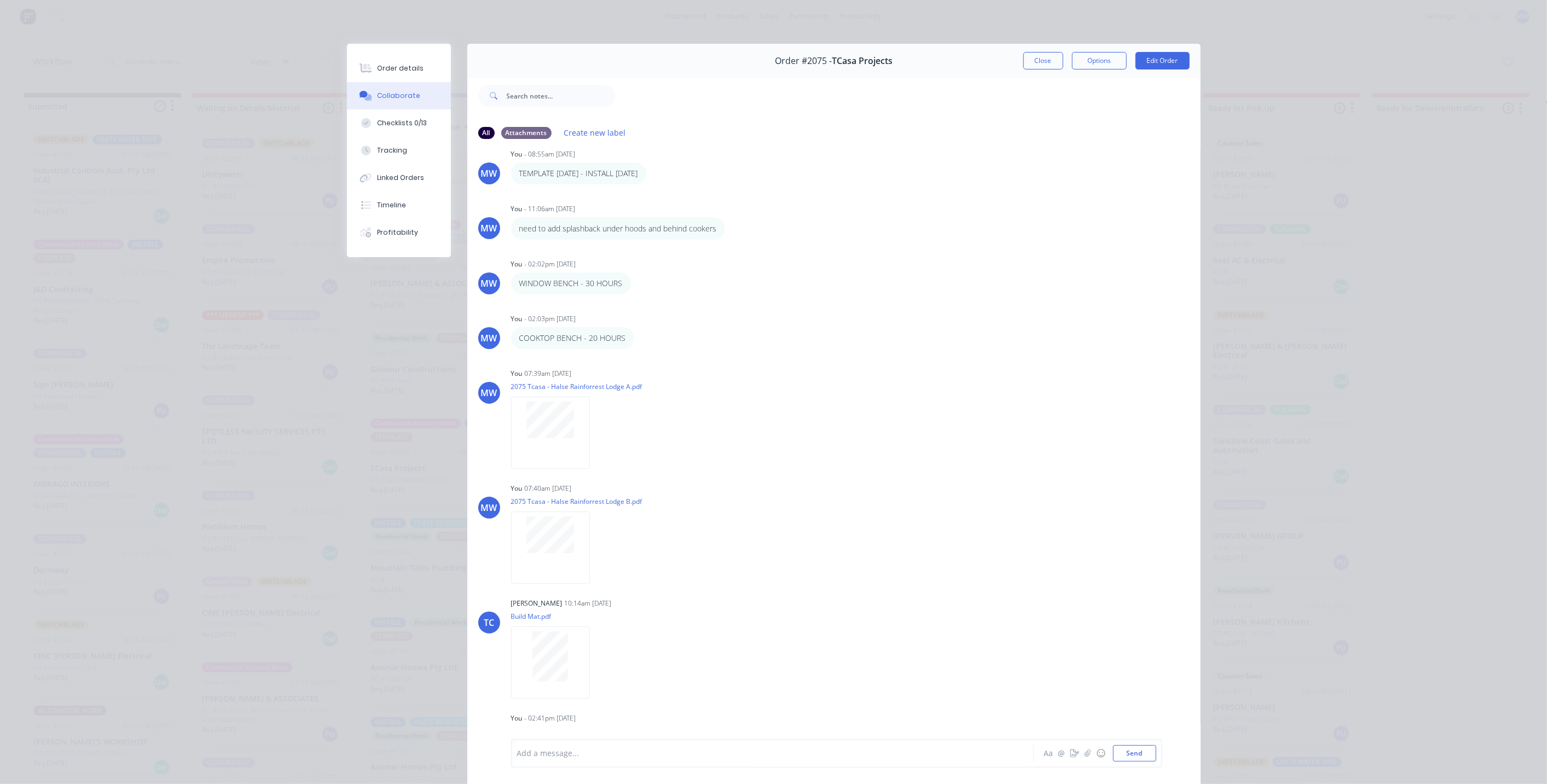
scroll to position [189, 0]
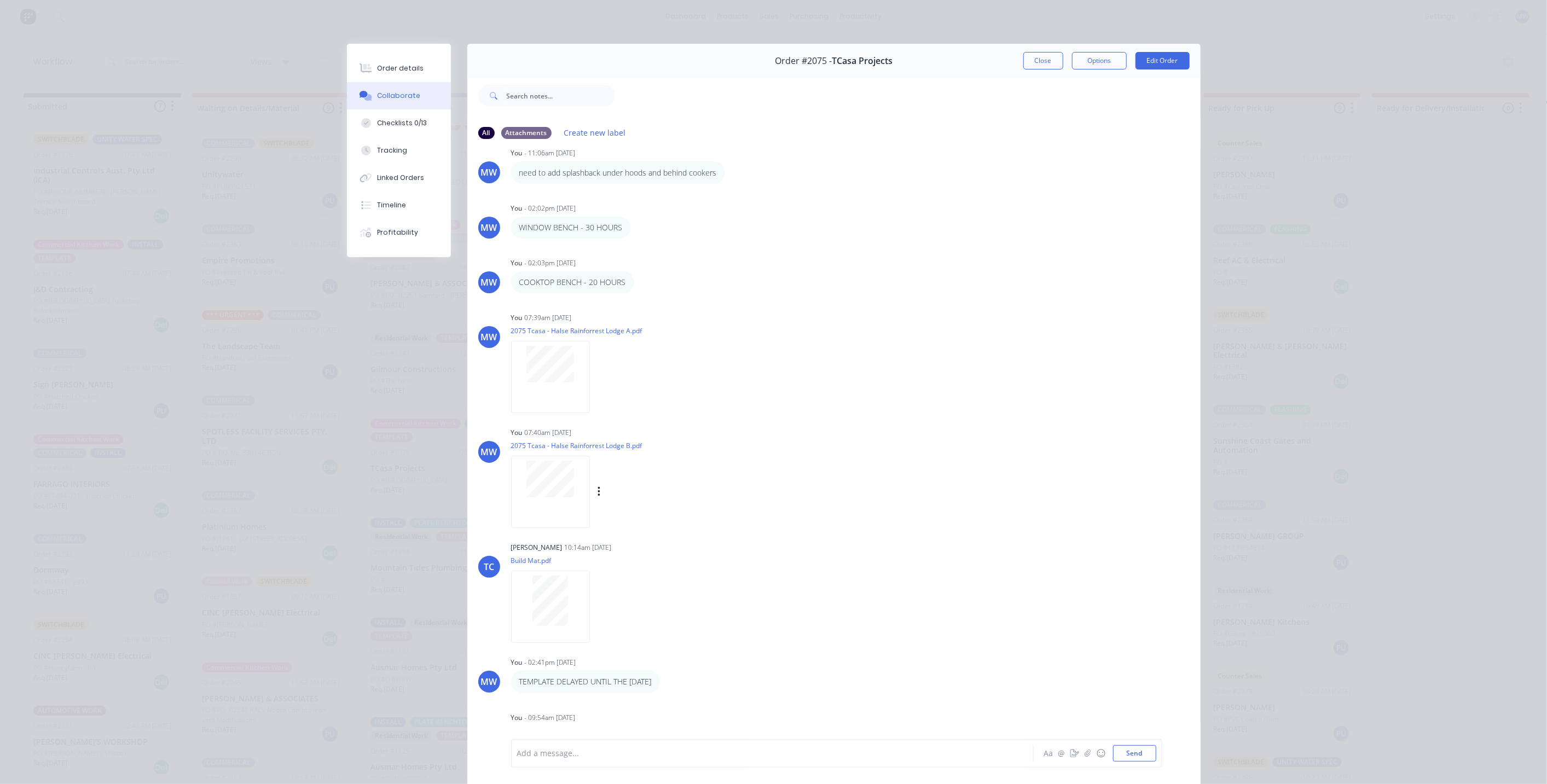
click at [550, 504] on div at bounding box center [550, 492] width 79 height 72
click at [184, 392] on div "Order details Collaborate Checklists 0/13 Tracking Linked Orders Timeline Profi…" at bounding box center [773, 392] width 1547 height 784
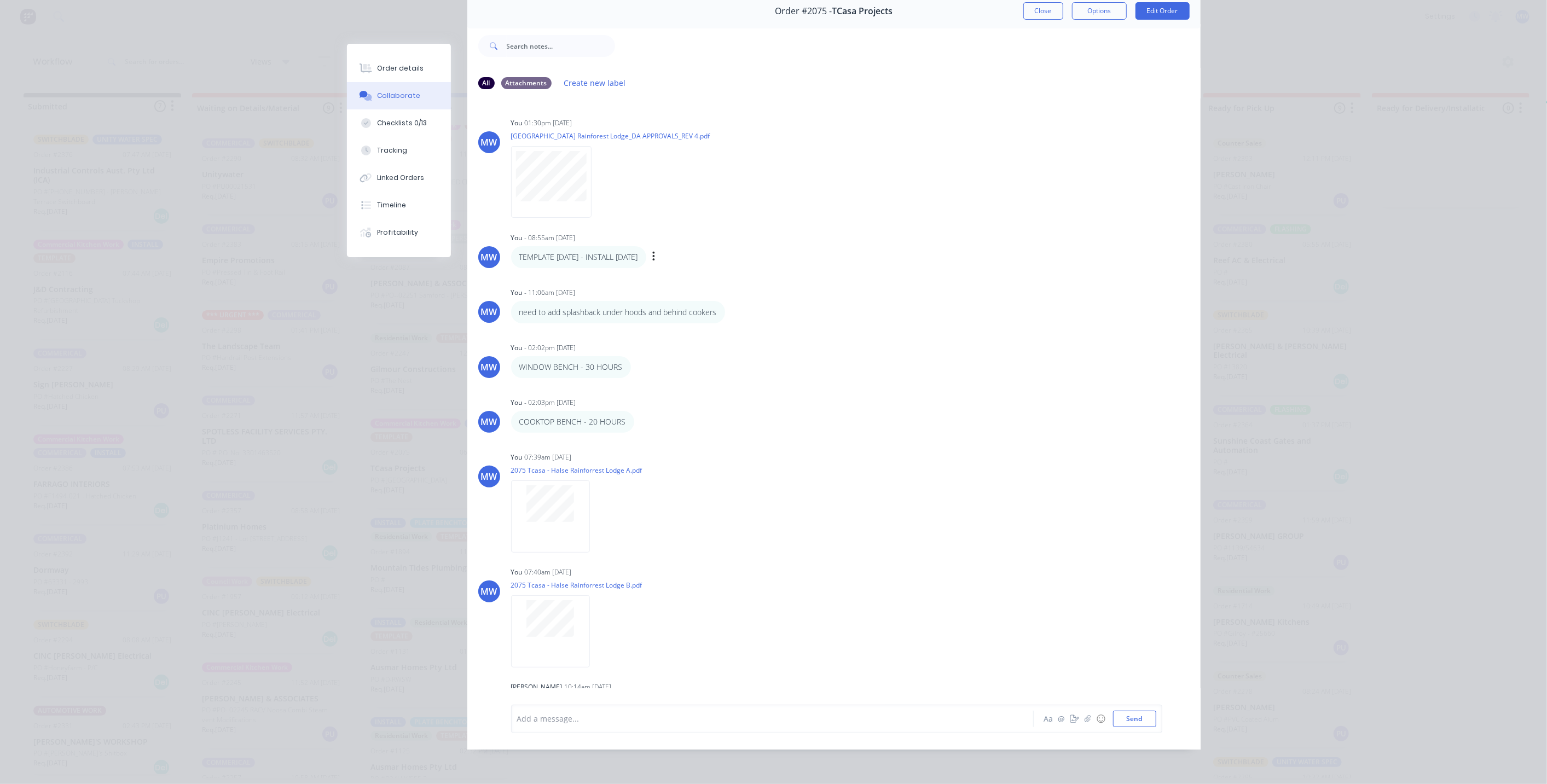
scroll to position [0, 0]
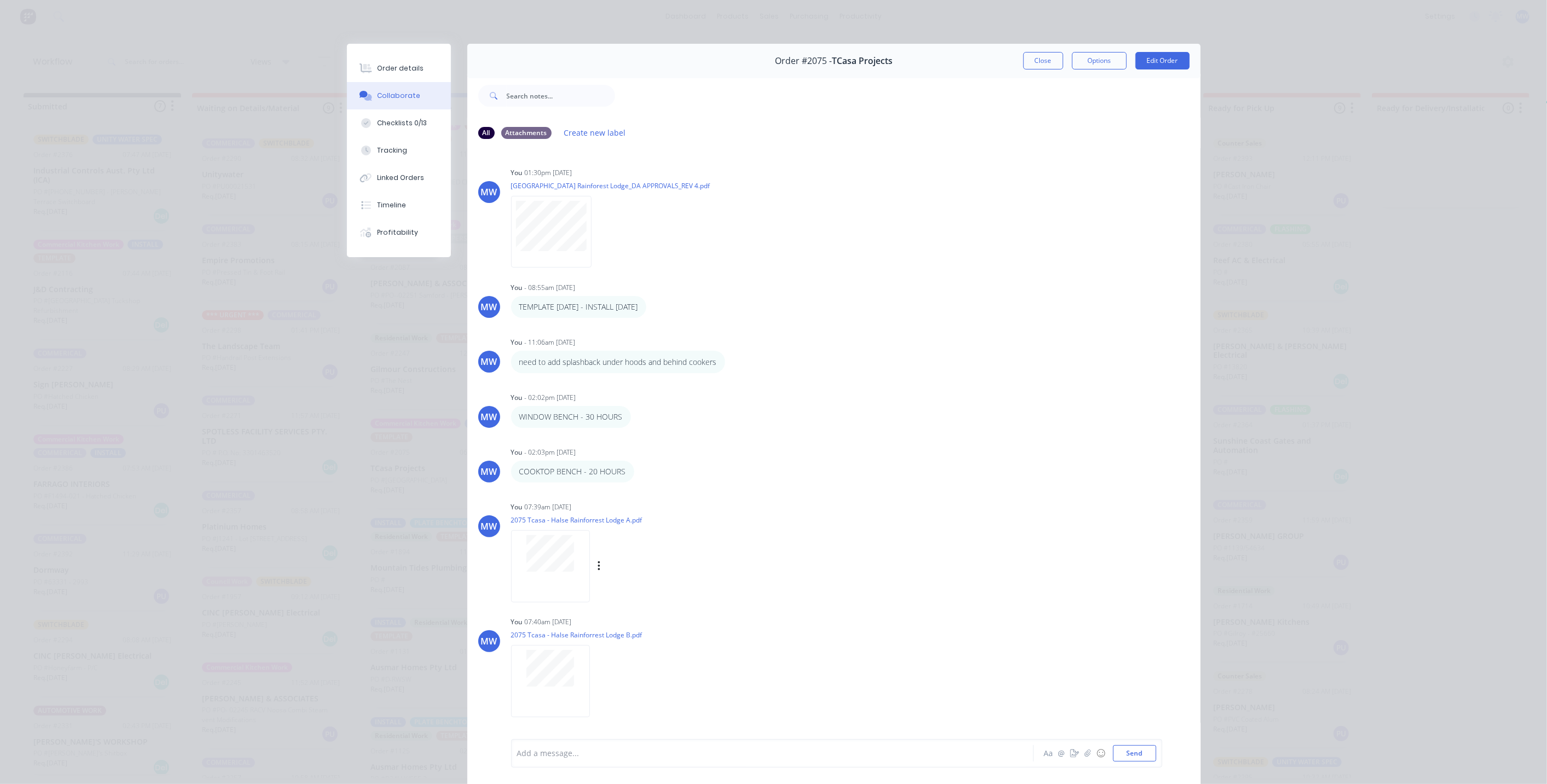
click at [563, 580] on div at bounding box center [550, 566] width 79 height 72
click at [1030, 63] on button "Close" at bounding box center [1043, 60] width 40 height 18
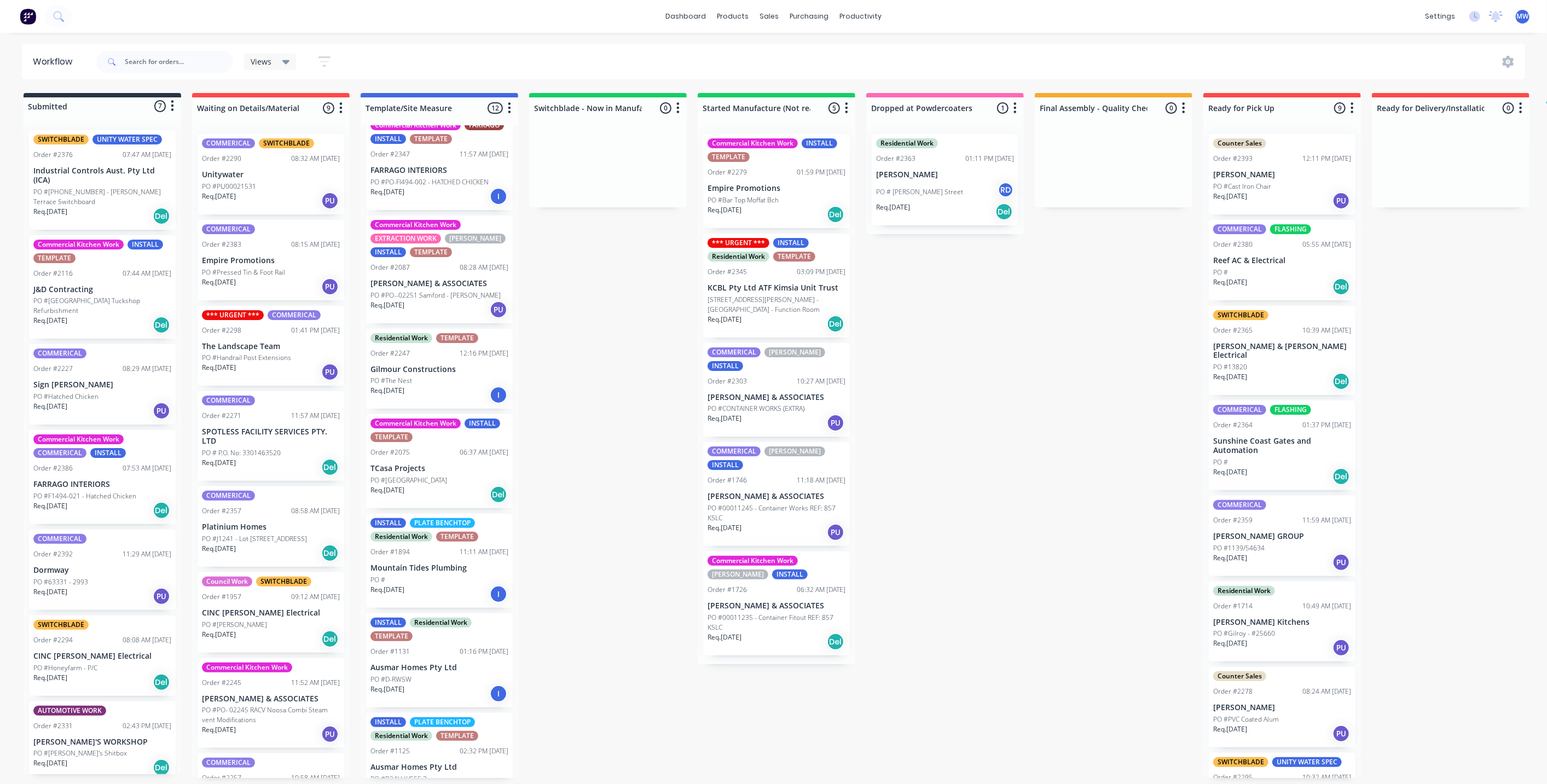
drag, startPoint x: 640, startPoint y: 301, endPoint x: 622, endPoint y: 347, distance: 49.4
click at [640, 302] on div "Submitted 7 Status colour #273444 hex #273444 Save Cancel Summaries Total order…" at bounding box center [904, 435] width 1825 height 685
click at [622, 402] on div "Submitted 7 Status colour #273444 hex #273444 Save Cancel Summaries Total order…" at bounding box center [904, 435] width 1825 height 685
click at [1041, 444] on div "Submitted 7 Status colour #273444 hex #273444 Save Cancel Summaries Total order…" at bounding box center [904, 435] width 1825 height 685
drag, startPoint x: 567, startPoint y: 305, endPoint x: 565, endPoint y: 312, distance: 7.3
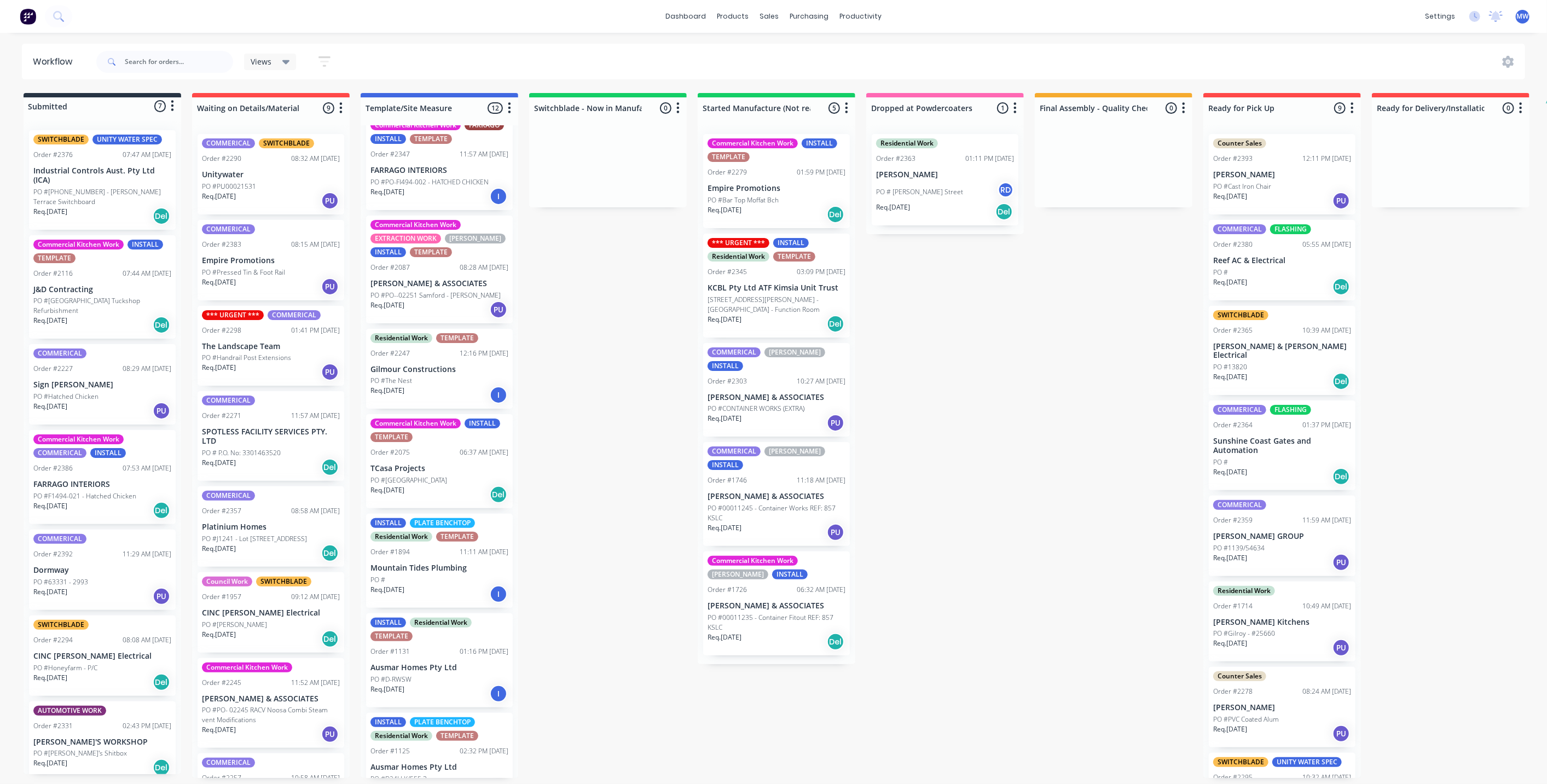
click at [568, 305] on div "Submitted 7 Status colour #273444 hex #273444 Save Cancel Summaries Total order…" at bounding box center [904, 435] width 1825 height 685
click at [603, 327] on div "Submitted 7 Status colour #273444 hex #273444 Save Cancel Summaries Total order…" at bounding box center [904, 435] width 1825 height 685
drag, startPoint x: 608, startPoint y: 340, endPoint x: 604, endPoint y: 345, distance: 6.4
click at [608, 340] on div "Submitted 7 Status colour #273444 hex #273444 Save Cancel Summaries Total order…" at bounding box center [904, 435] width 1825 height 685
click at [597, 363] on div "Submitted 7 Status colour #273444 hex #273444 Save Cancel Summaries Total order…" at bounding box center [904, 435] width 1825 height 685
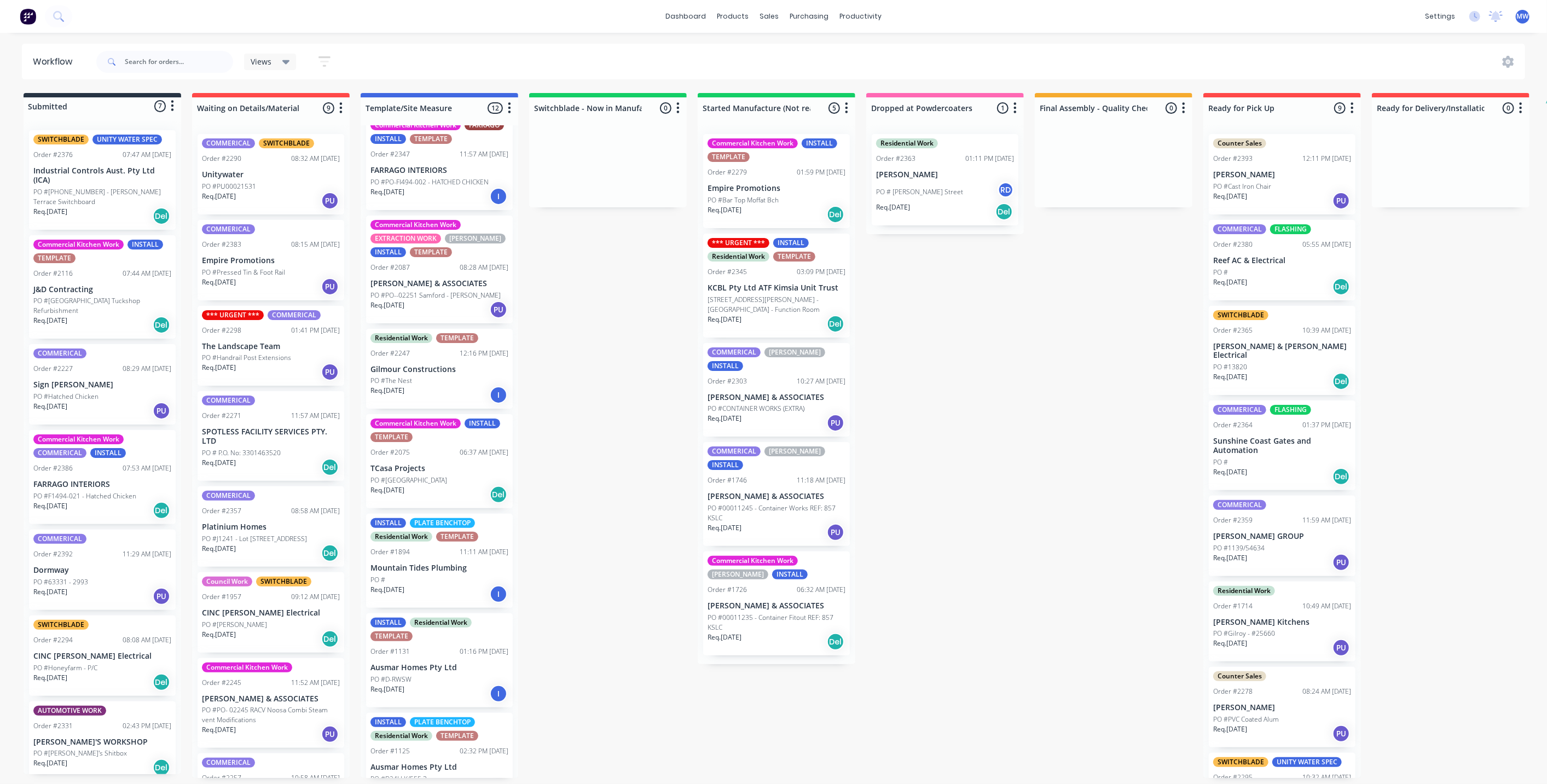
click at [1110, 388] on div "Submitted 7 Status colour #273444 hex #273444 Save Cancel Summaries Total order…" at bounding box center [904, 435] width 1825 height 685
click at [642, 367] on div "Submitted 7 Status colour #273444 hex #273444 Save Cancel Summaries Total order…" at bounding box center [904, 435] width 1825 height 685
click at [1037, 404] on div "Submitted 7 Status colour #273444 hex #273444 Save Cancel Summaries Total order…" at bounding box center [904, 435] width 1825 height 685
click at [604, 384] on div "Submitted 7 Status colour #273444 hex #273444 Save Cancel Summaries Total order…" at bounding box center [904, 435] width 1825 height 685
drag, startPoint x: 580, startPoint y: 387, endPoint x: 616, endPoint y: 474, distance: 94.2
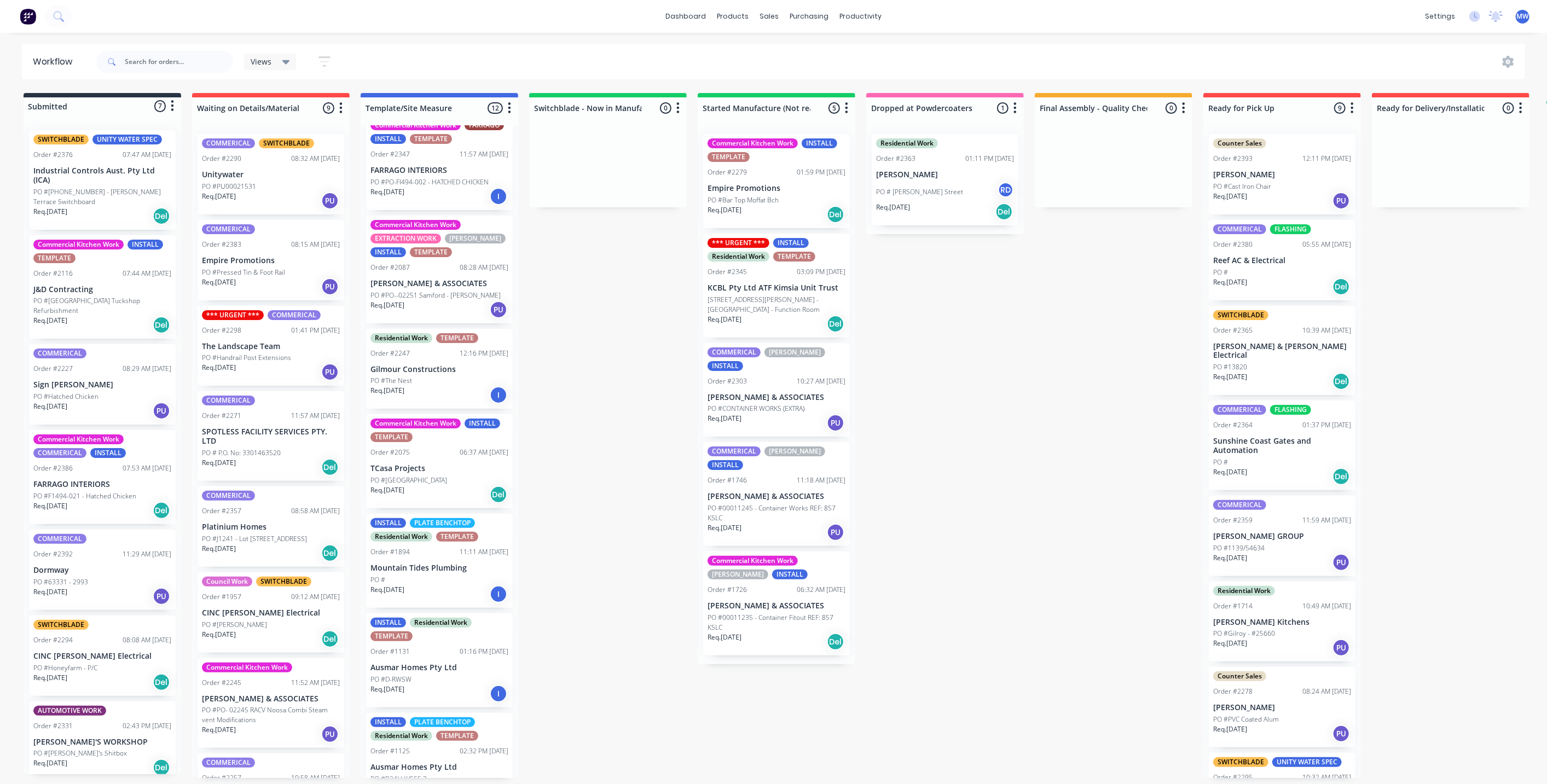
click at [579, 388] on div "Submitted 7 Status colour #273444 hex #273444 Save Cancel Summaries Total order…" at bounding box center [904, 435] width 1825 height 685
click at [1049, 612] on div "Submitted 7 Status colour #273444 hex #273444 Save Cancel Summaries Total order…" at bounding box center [904, 435] width 1825 height 685
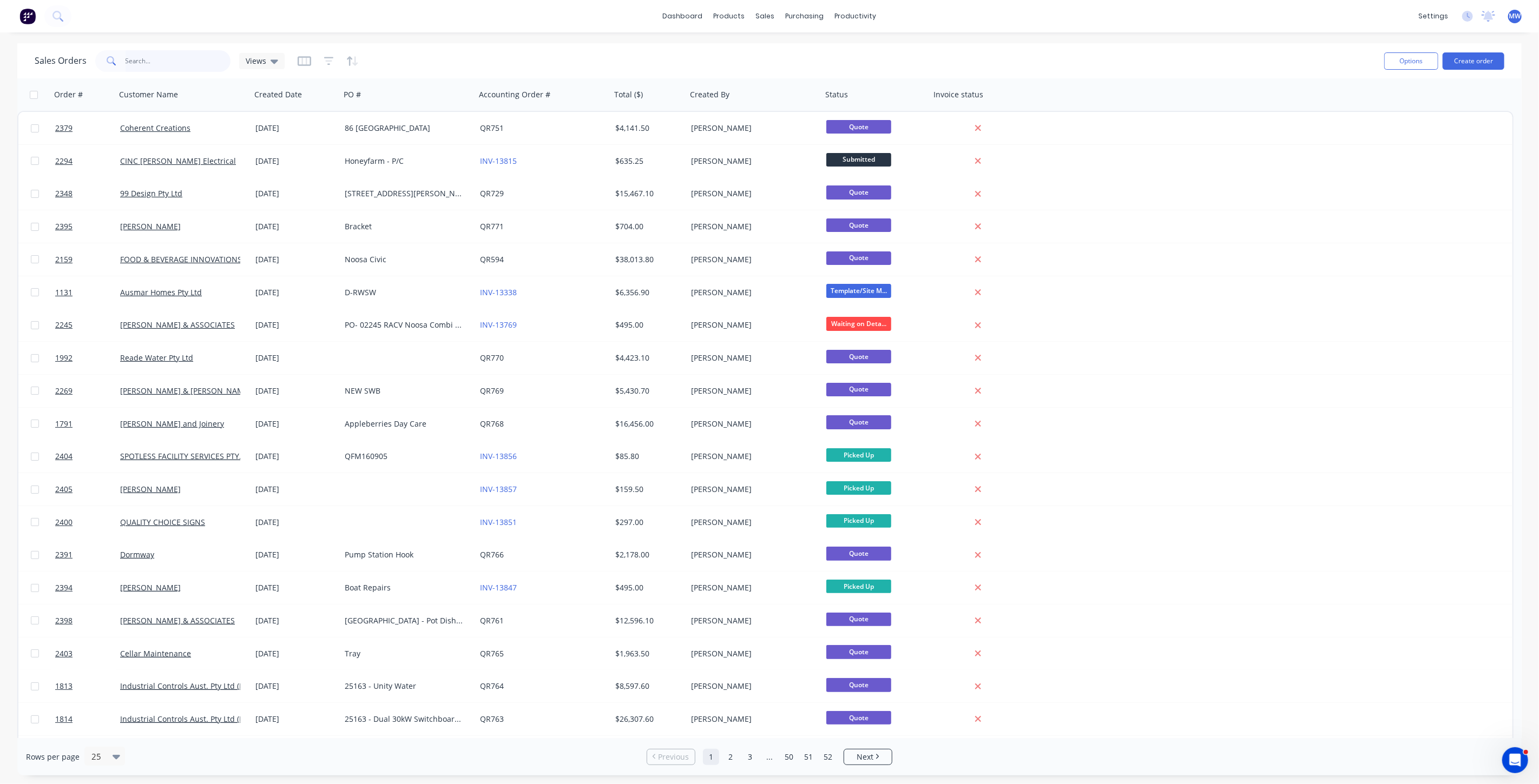
click at [198, 60] on input "text" at bounding box center [178, 61] width 106 height 21
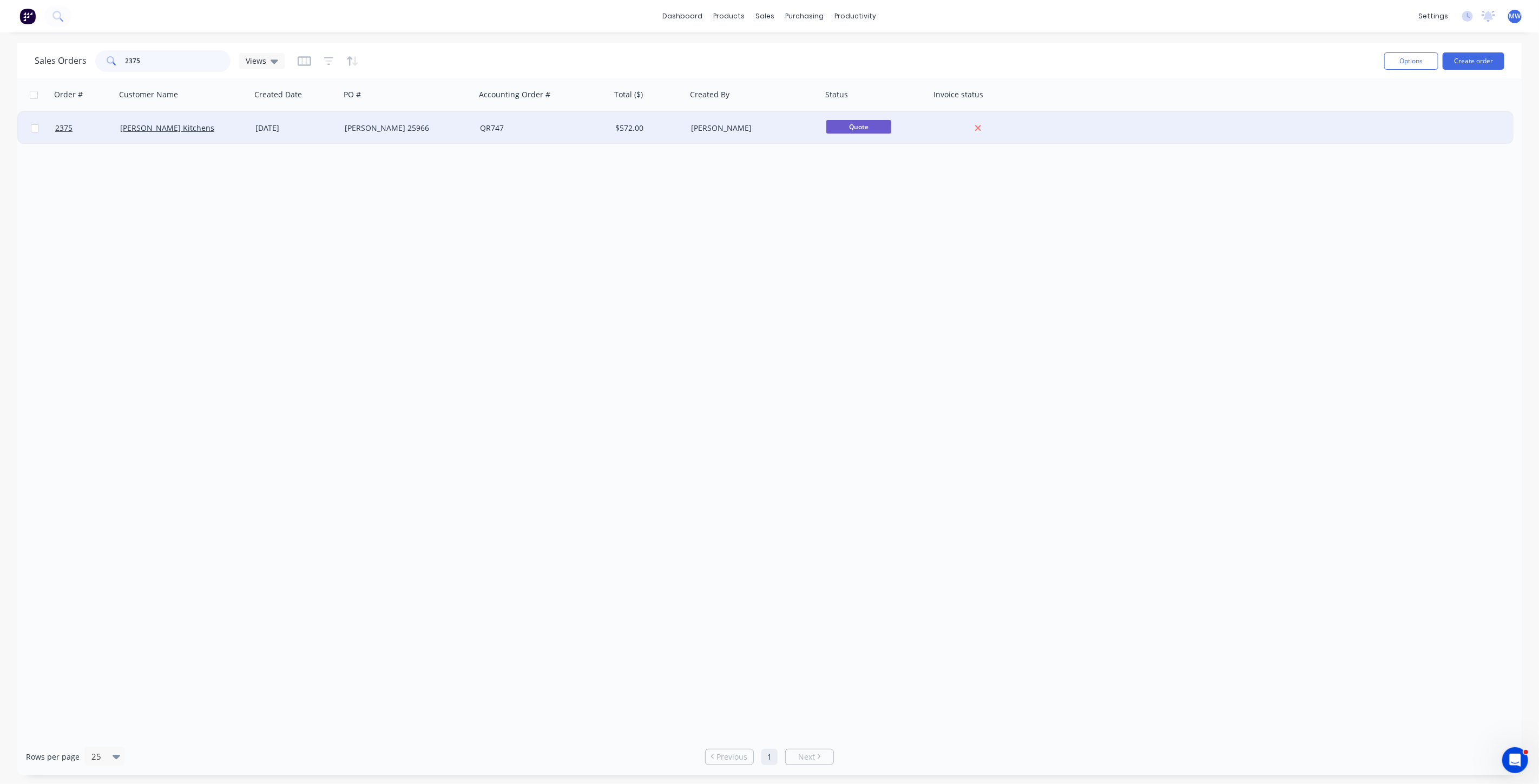
type input "2375"
click at [427, 125] on div "[PERSON_NAME] 25966" at bounding box center [404, 128] width 120 height 11
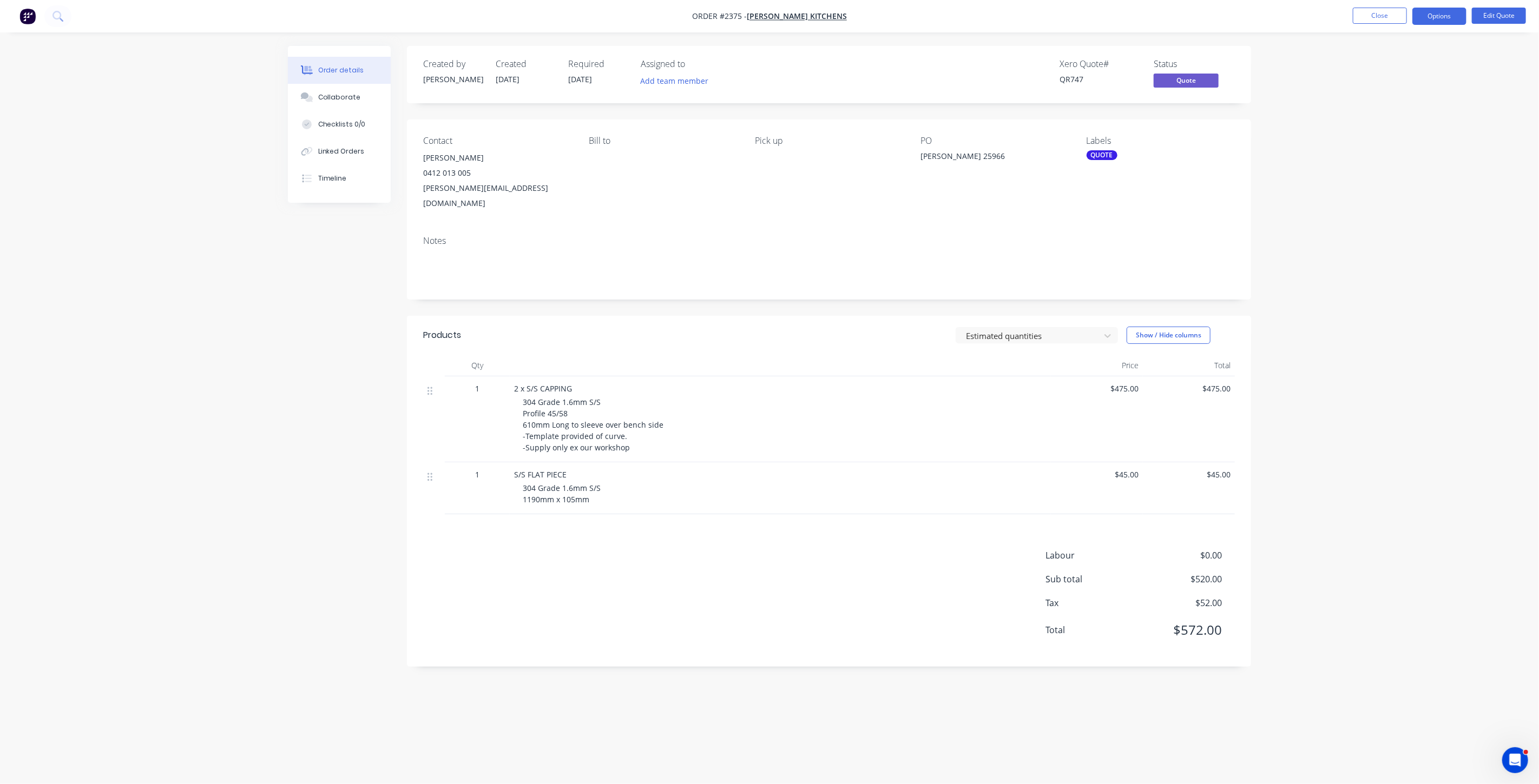
click at [1097, 154] on div "QUOTE" at bounding box center [1102, 155] width 31 height 10
drag, startPoint x: 1105, startPoint y: 263, endPoint x: 1099, endPoint y: 263, distance: 6.0
click at [1105, 263] on div at bounding box center [1106, 262] width 22 height 21
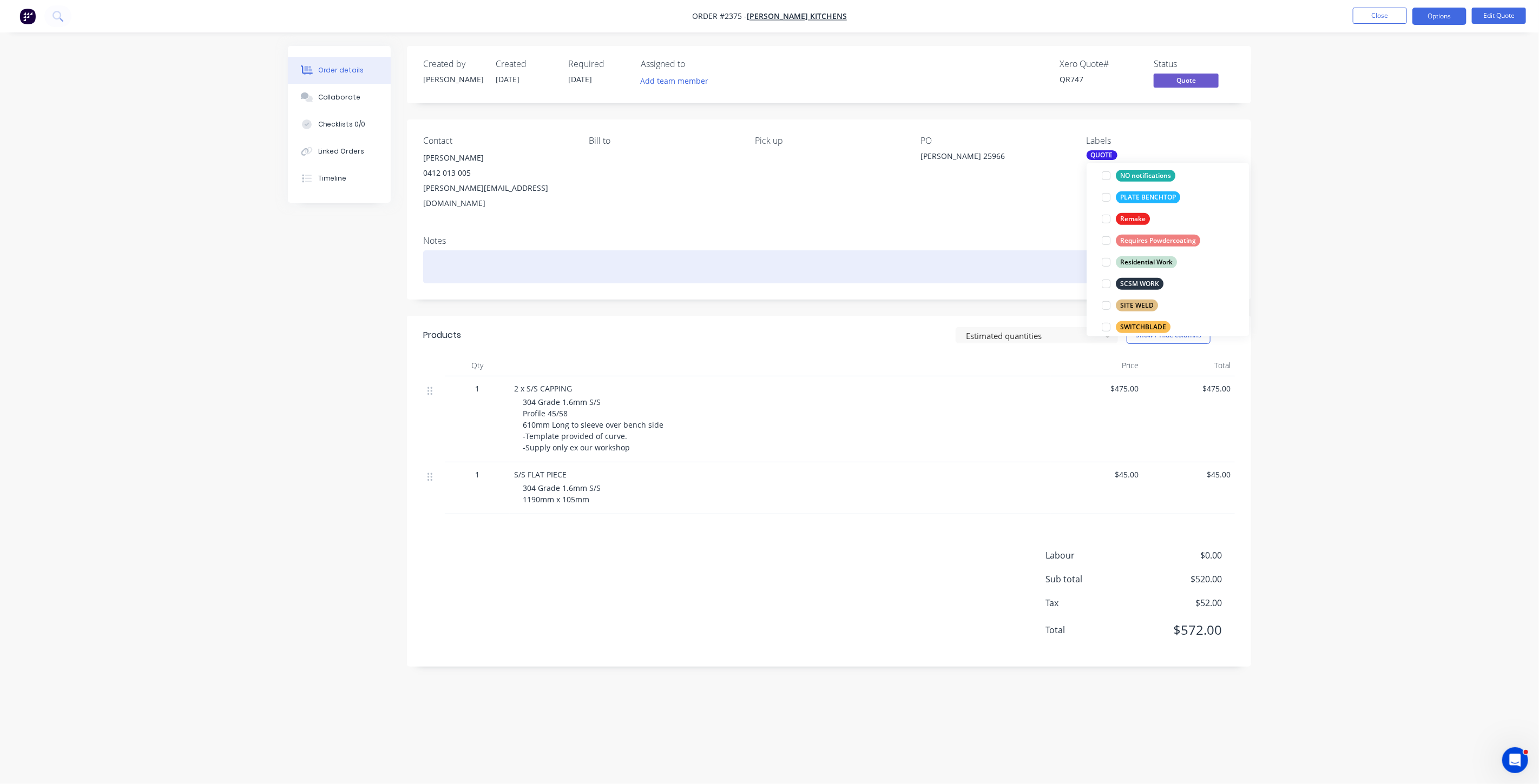
scroll to position [9, 0]
click at [896, 259] on div at bounding box center [829, 266] width 812 height 33
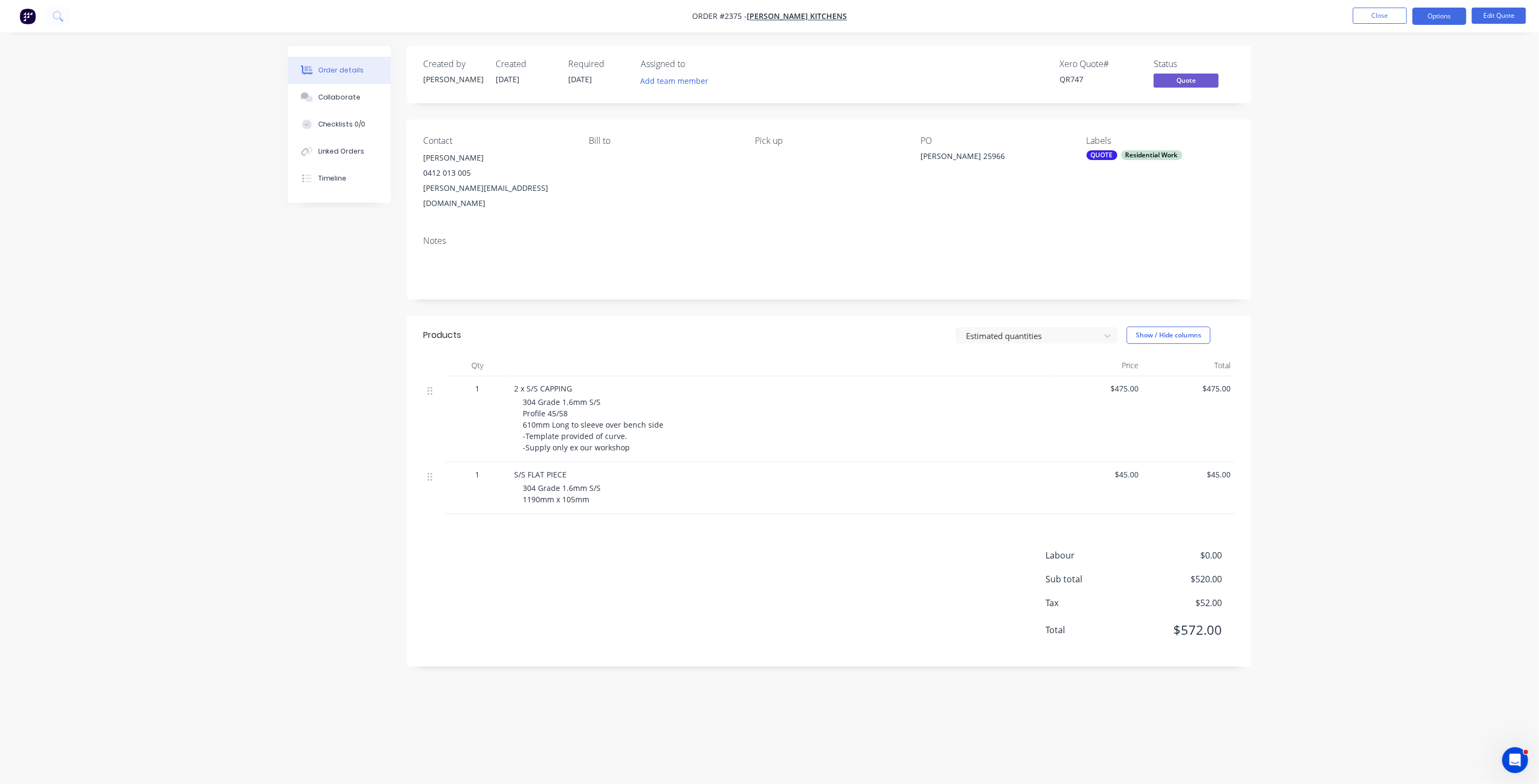
click at [1368, 293] on div "Order details Collaborate Checklists 0/0 Linked Orders Timeline Order details C…" at bounding box center [770, 392] width 1539 height 784
click at [1105, 157] on div "QUOTE" at bounding box center [1102, 155] width 31 height 10
click at [1108, 247] on div at bounding box center [1106, 249] width 22 height 21
click at [1381, 186] on div "Order details Collaborate Checklists 0/0 Linked Orders Timeline Order details C…" at bounding box center [770, 392] width 1539 height 784
click at [1446, 16] on button "Options" at bounding box center [1439, 16] width 54 height 17
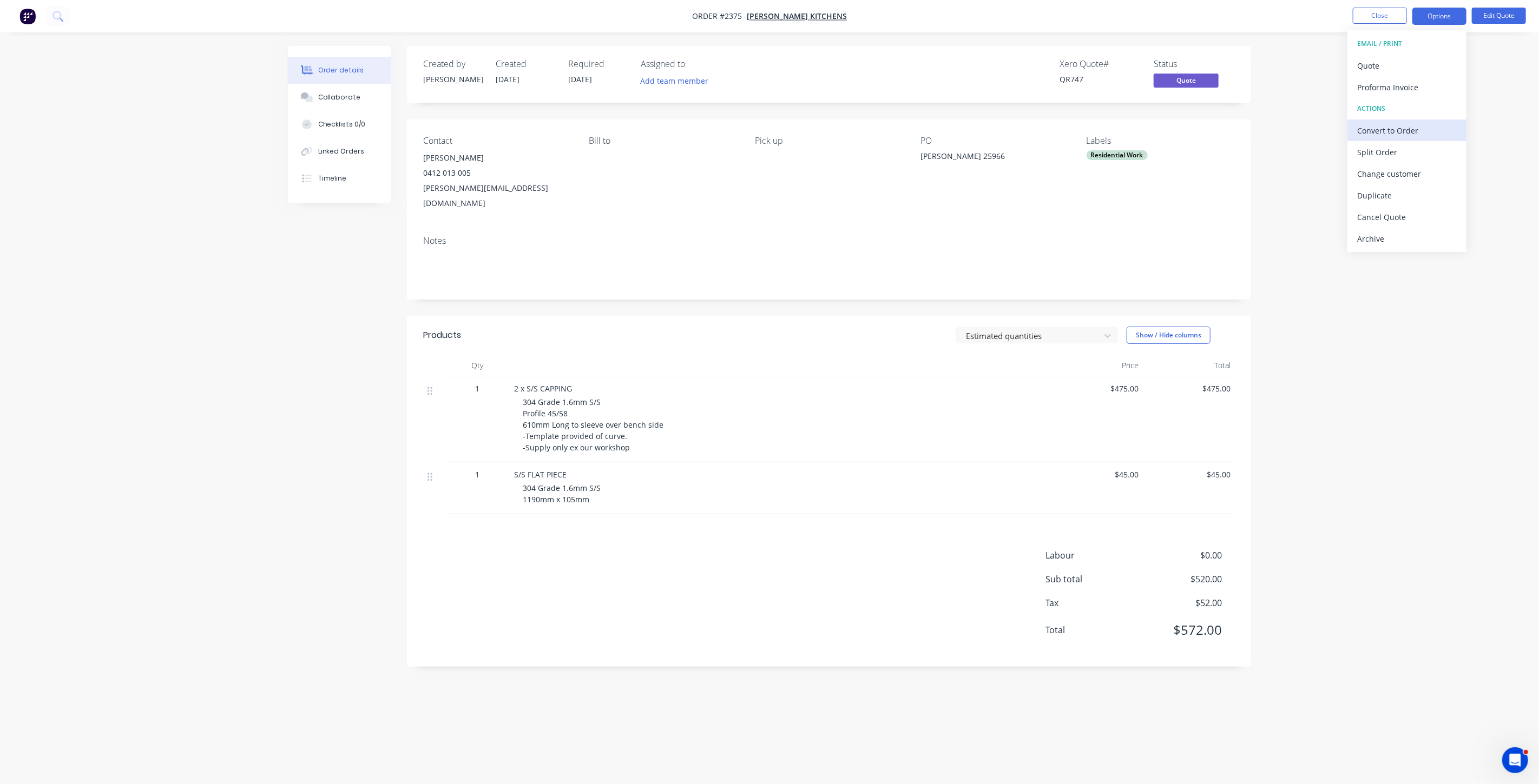
click at [1423, 130] on div "Convert to Order" at bounding box center [1407, 131] width 100 height 16
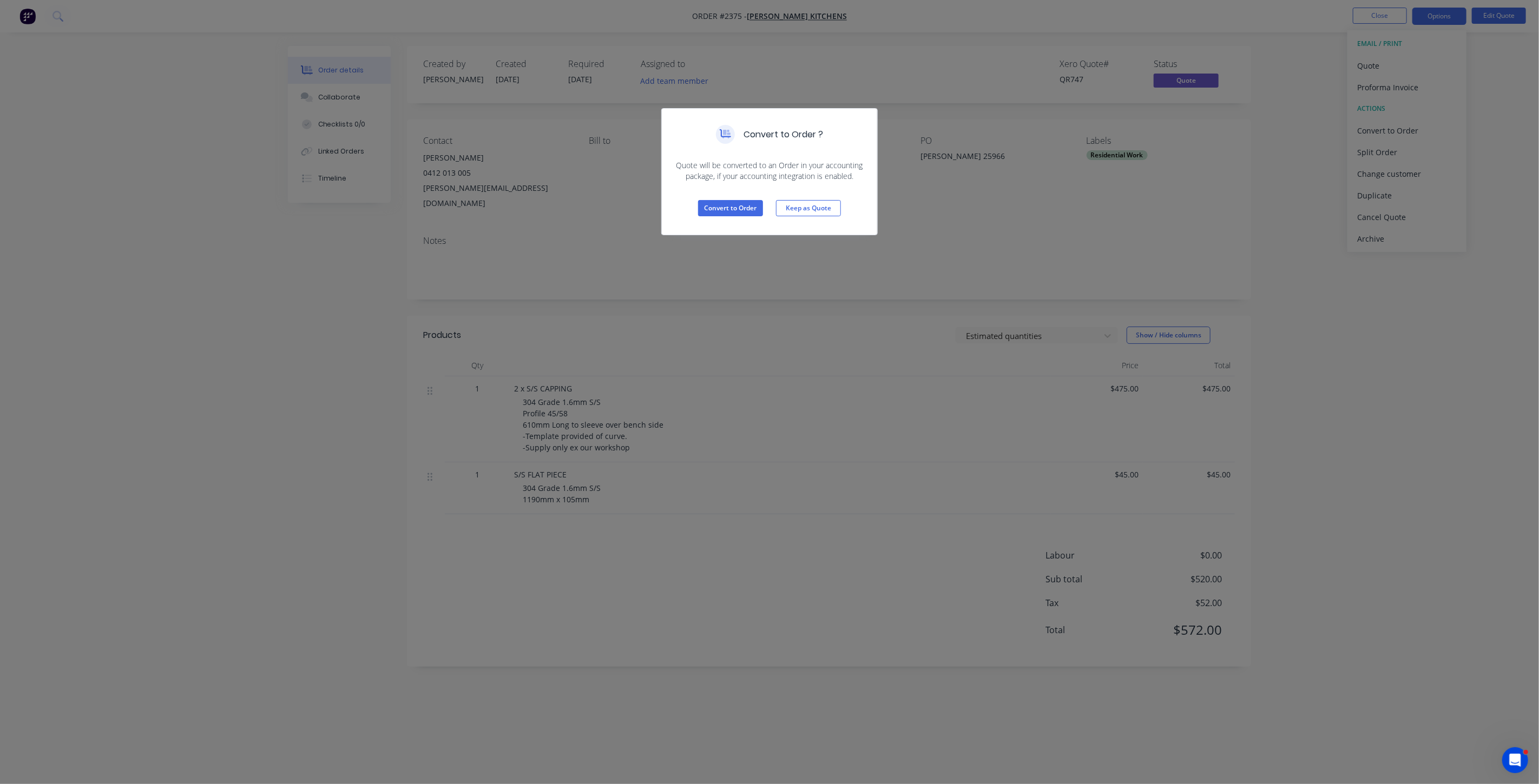
click at [711, 216] on div "Convert to Order Keep as Quote" at bounding box center [770, 208] width 215 height 53
click at [716, 208] on button "Convert to Order" at bounding box center [730, 208] width 65 height 16
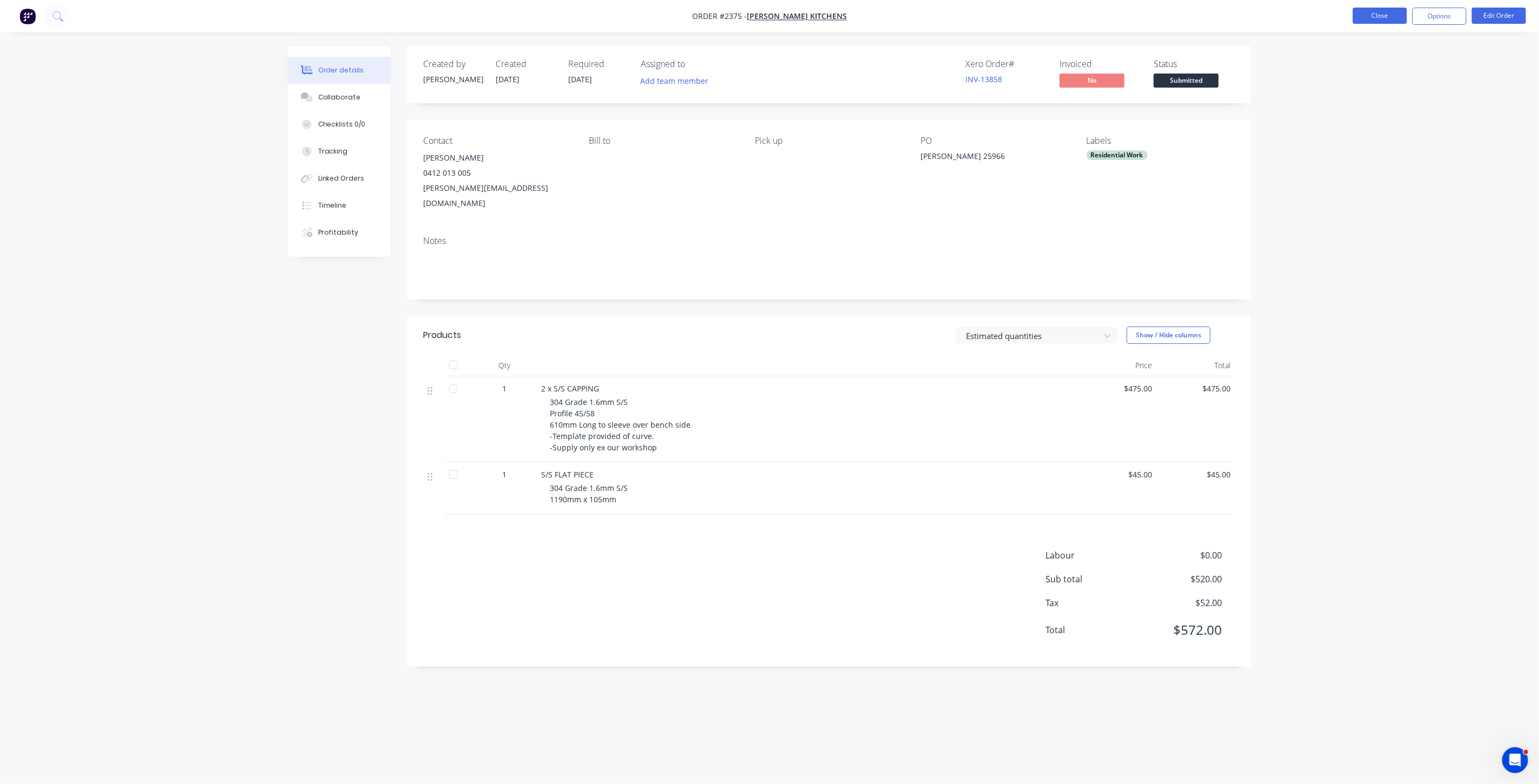
click at [1380, 15] on button "Close" at bounding box center [1379, 16] width 54 height 16
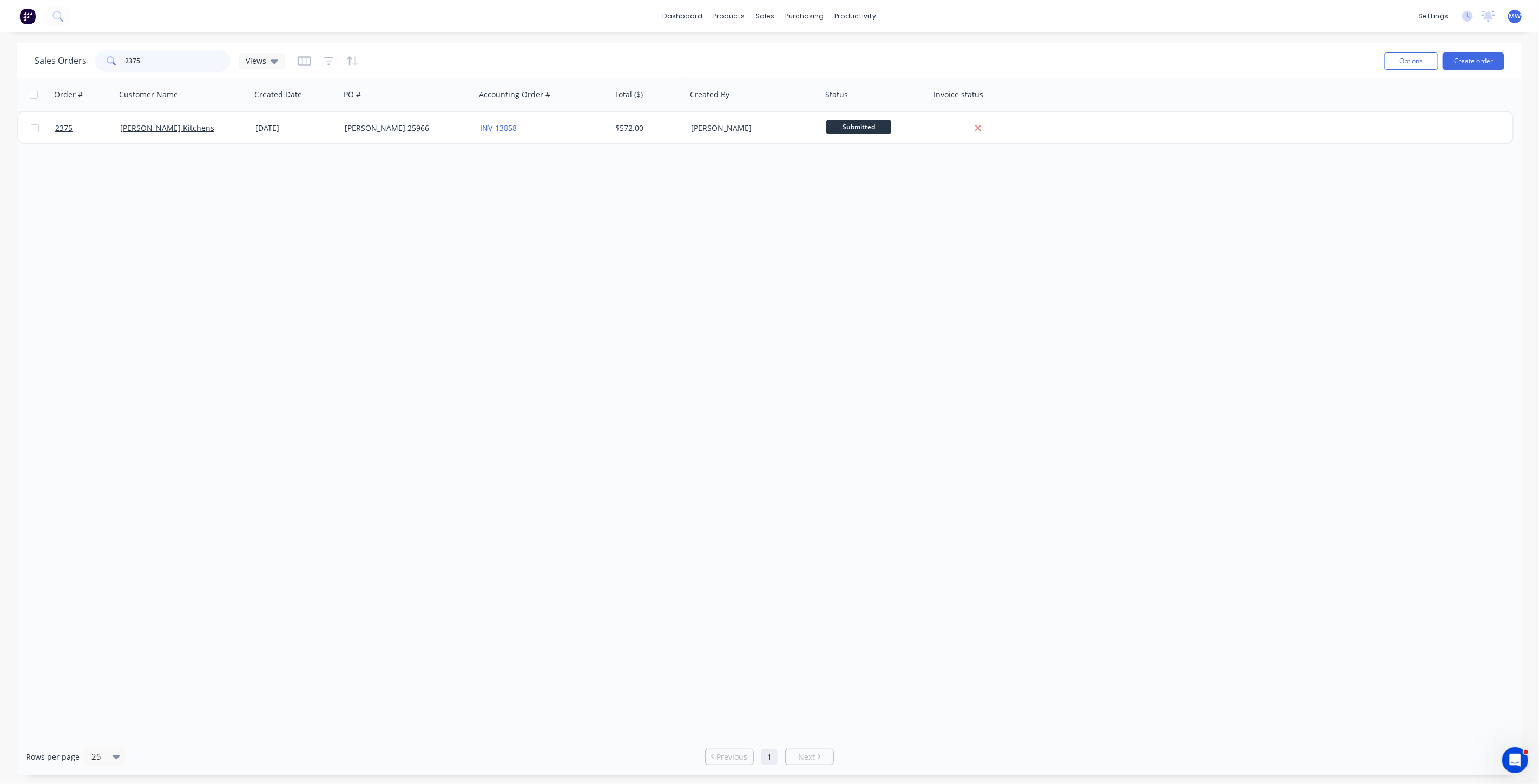
drag, startPoint x: 140, startPoint y: 63, endPoint x: 48, endPoint y: 59, distance: 92.1
click at [49, 60] on div "Sales Orders 2375 Views" at bounding box center [160, 61] width 250 height 21
